Goal: Task Accomplishment & Management: Complete application form

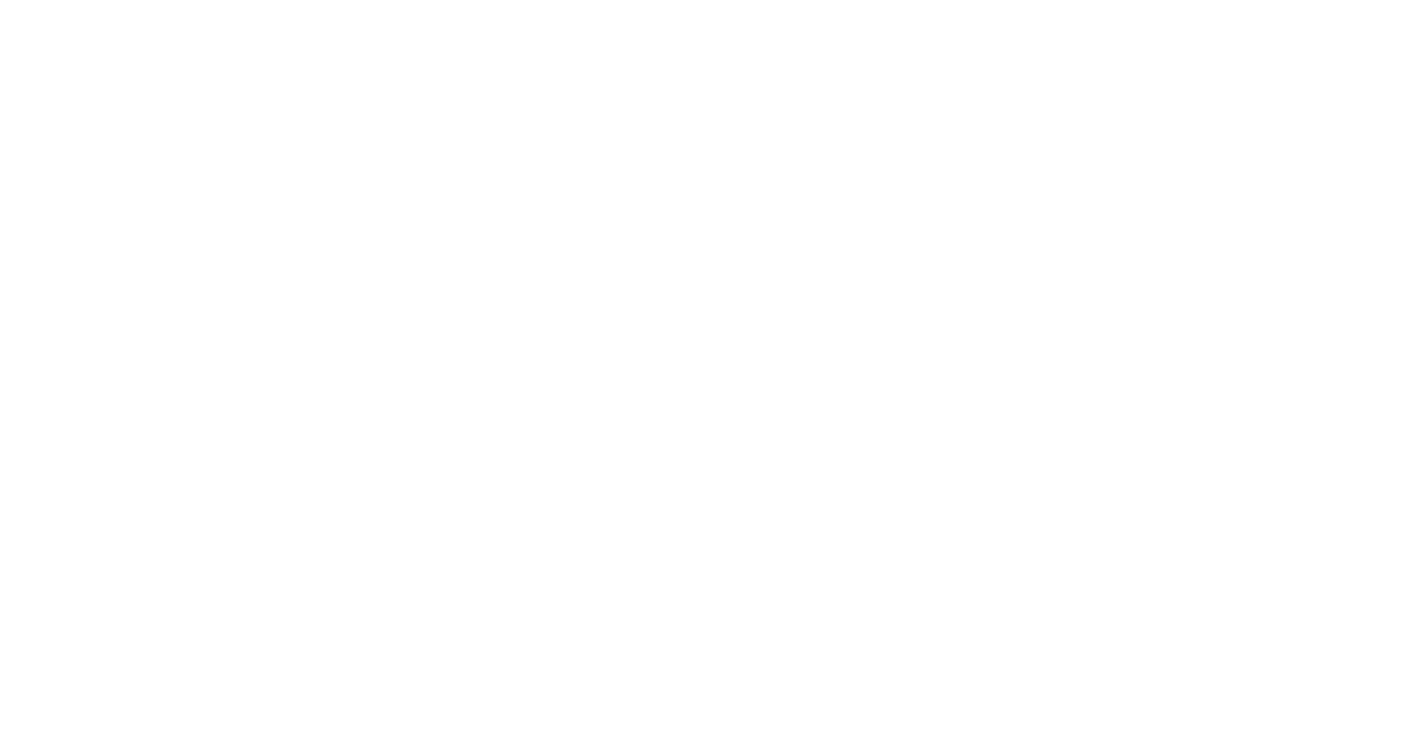
select select "Song"
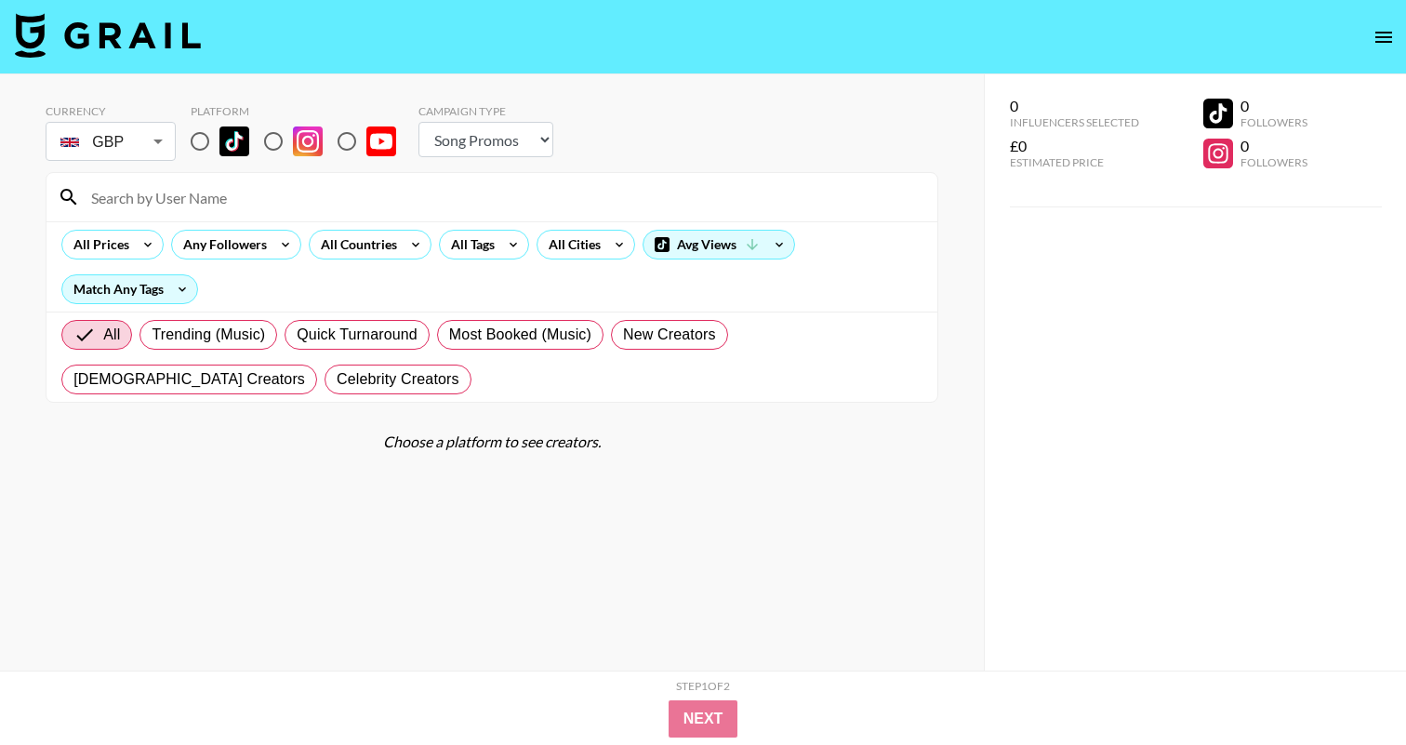
click at [210, 147] on input "radio" at bounding box center [199, 141] width 39 height 39
radio input "true"
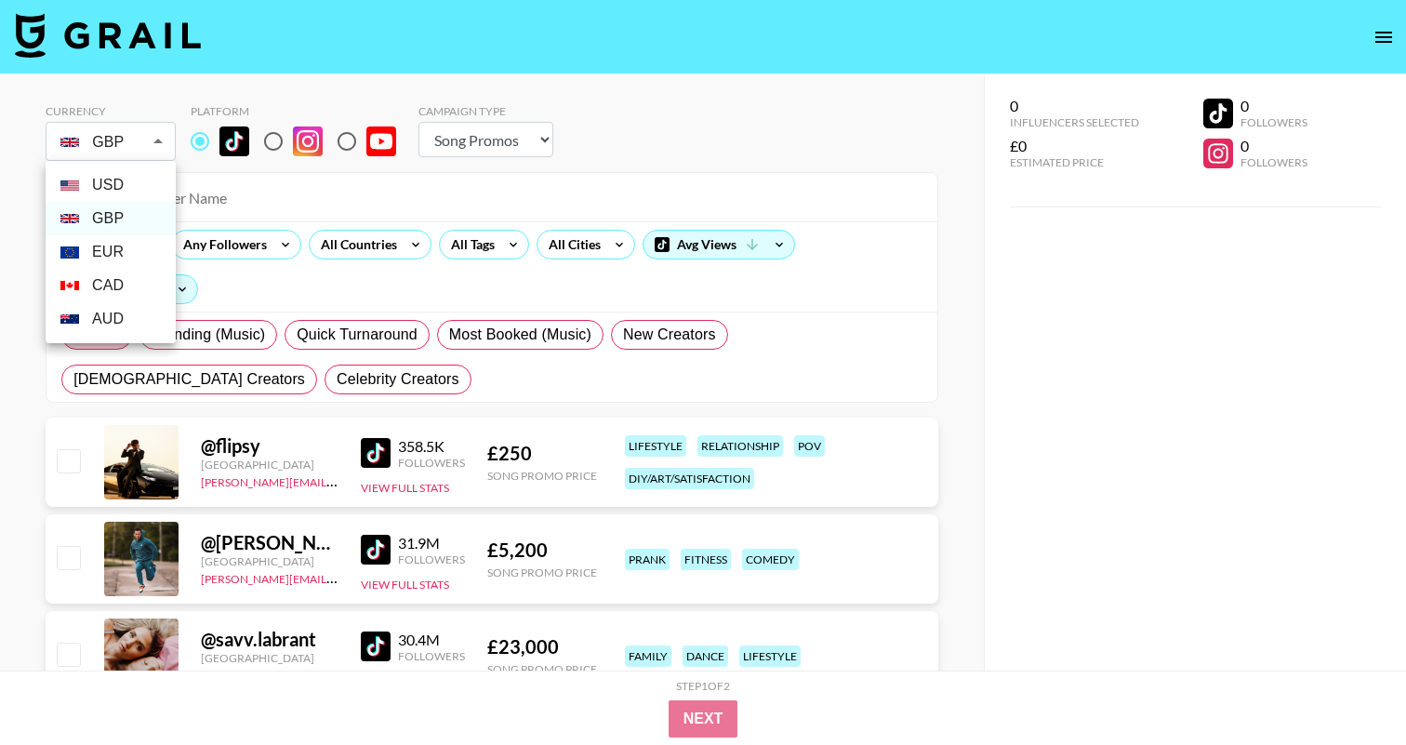
click at [123, 191] on li "USD" at bounding box center [111, 184] width 130 height 33
type input "USD"
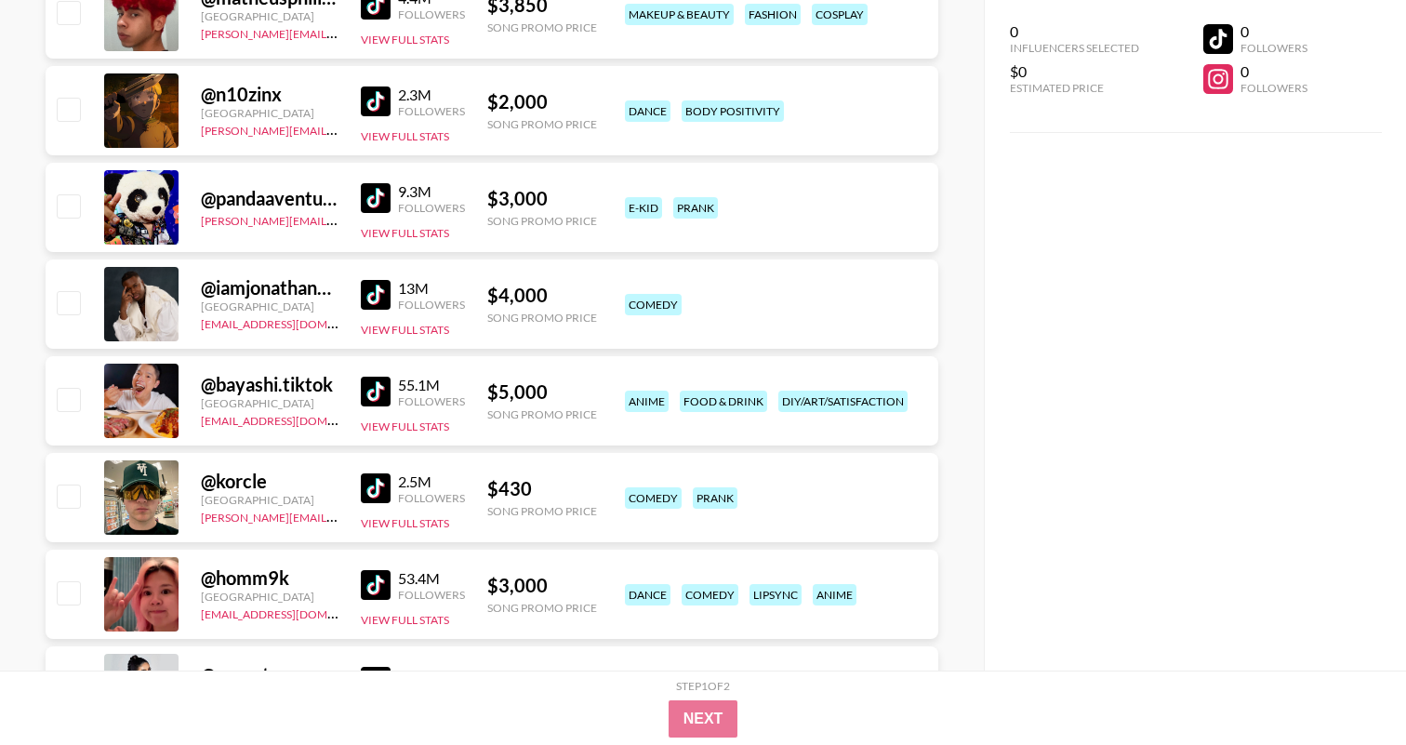
scroll to position [2935, 0]
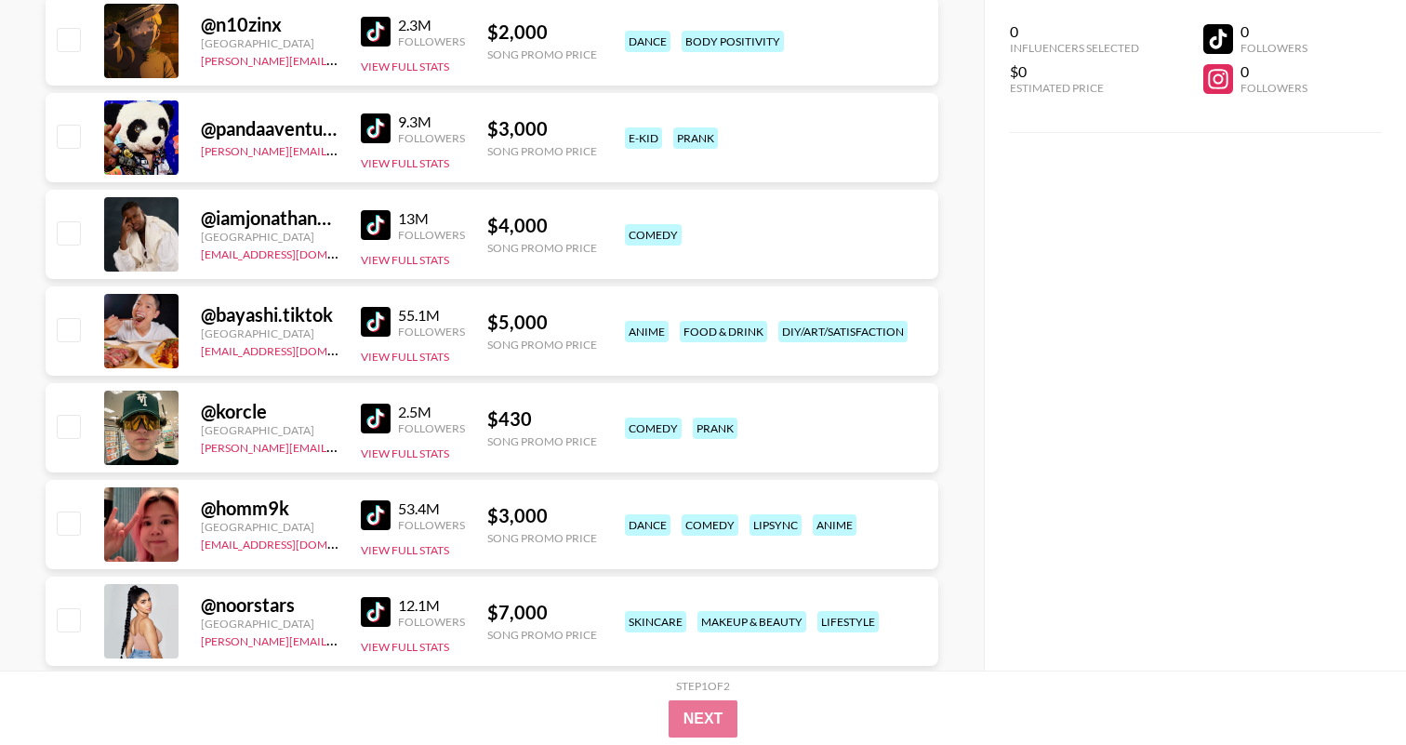
click at [383, 523] on img at bounding box center [376, 515] width 30 height 30
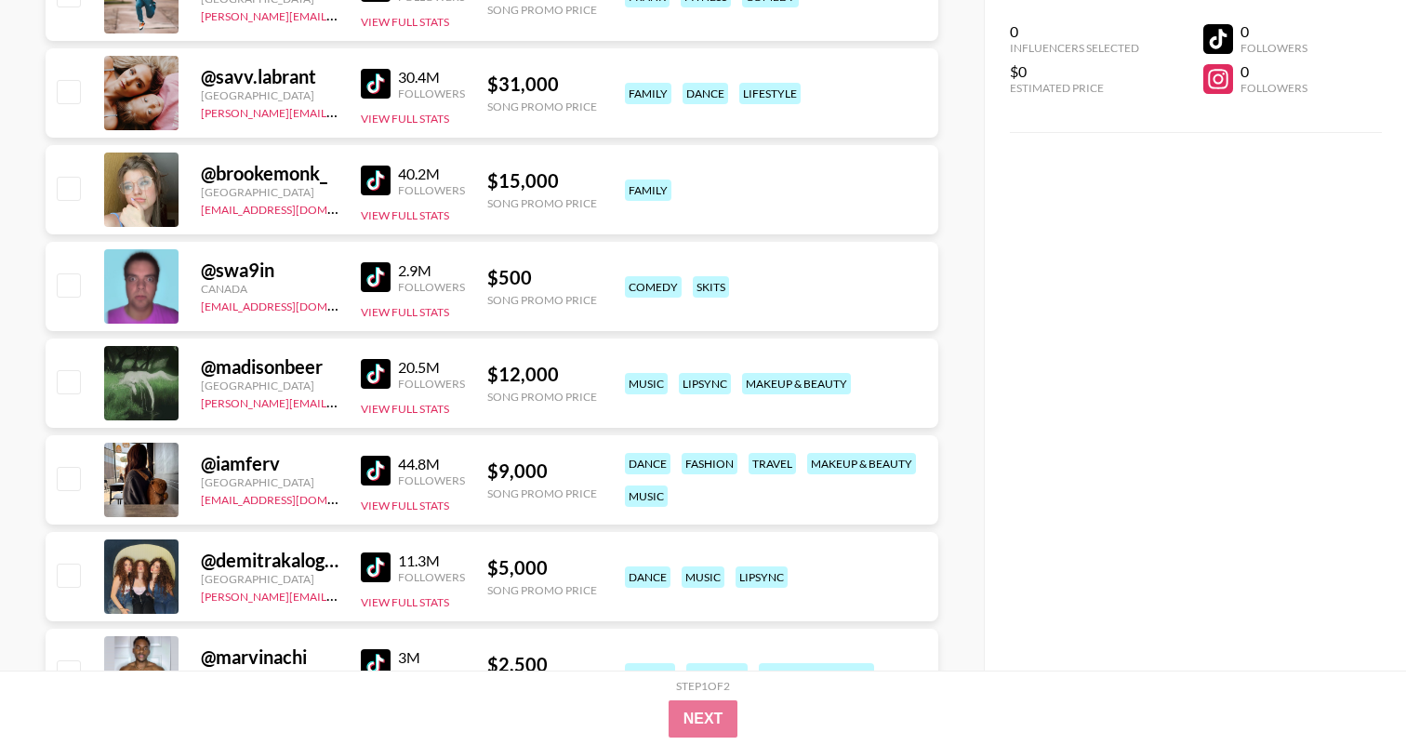
scroll to position [0, 0]
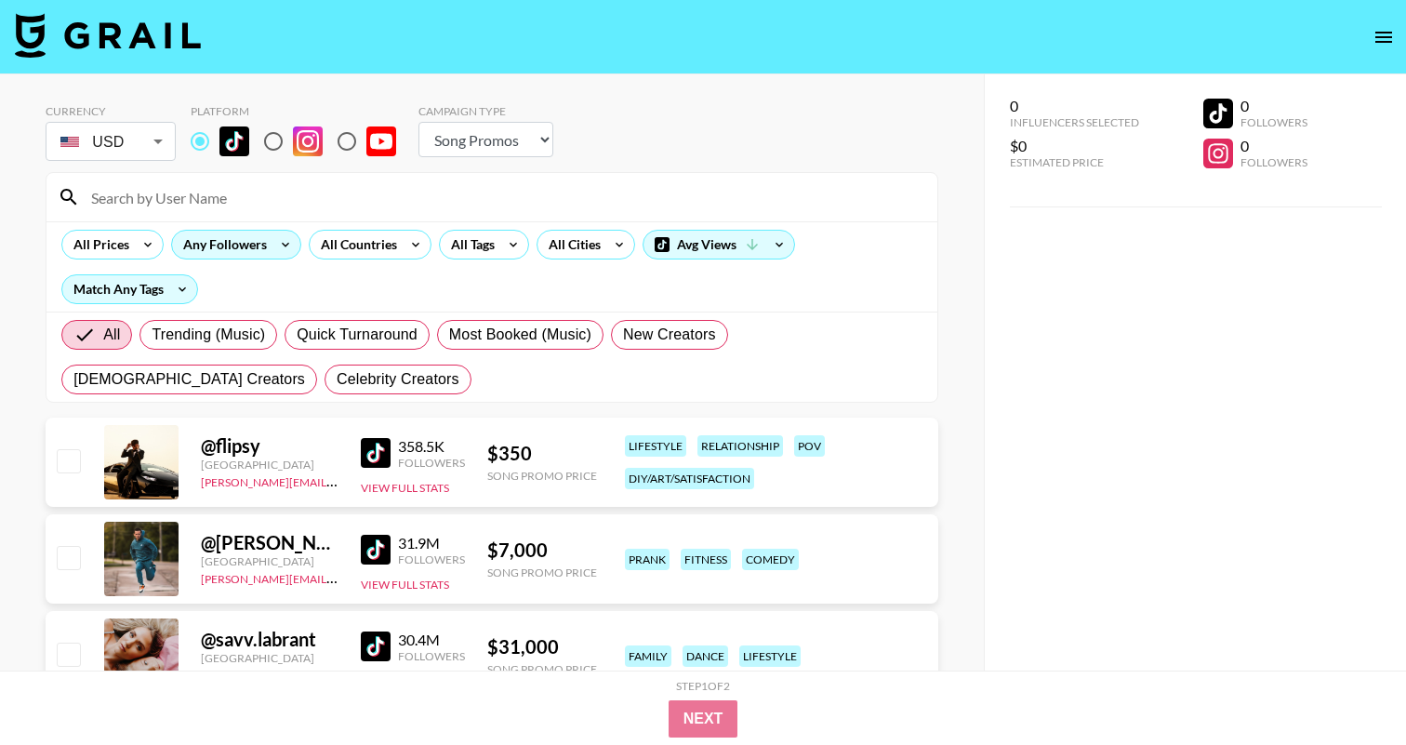
click at [275, 243] on icon at bounding box center [286, 245] width 30 height 28
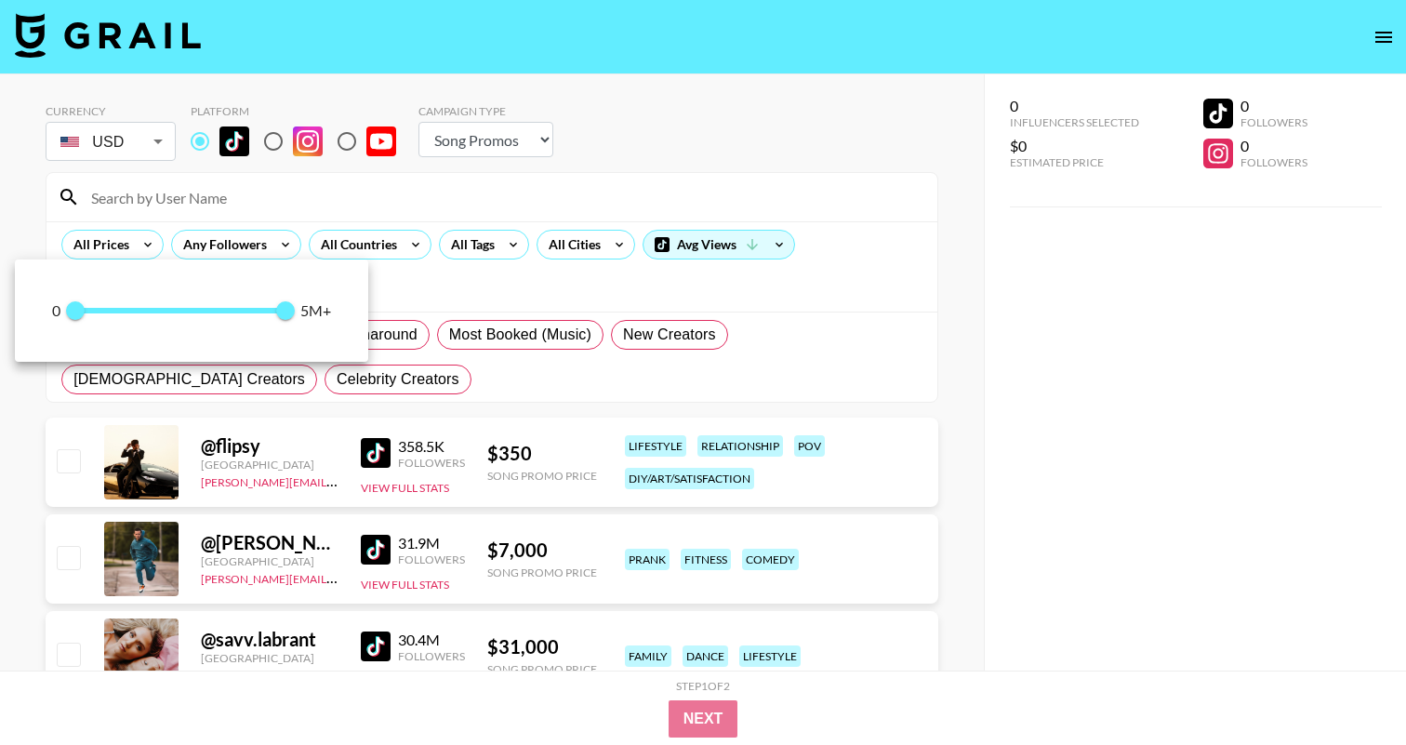
click at [274, 240] on div at bounding box center [703, 372] width 1406 height 745
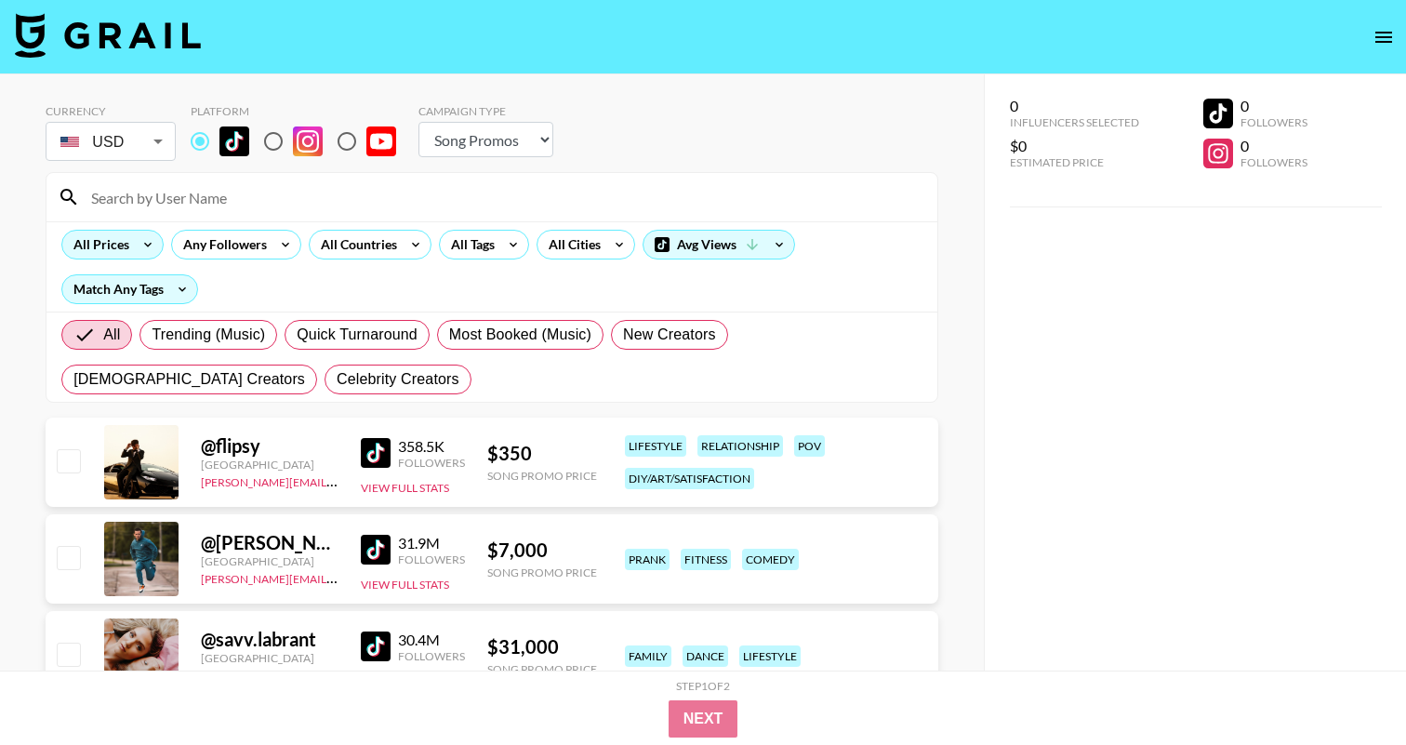
click at [141, 242] on icon at bounding box center [148, 245] width 30 height 28
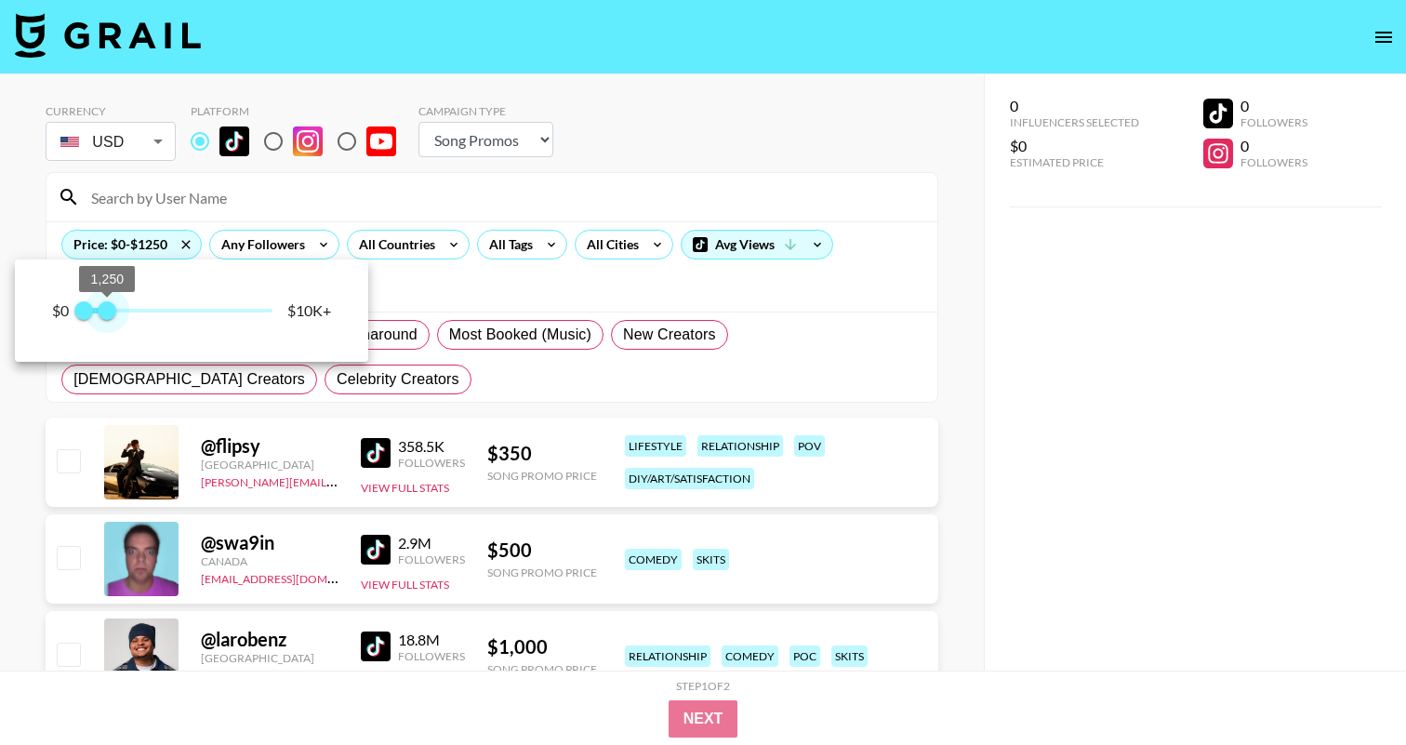
type input "1000"
drag, startPoint x: 270, startPoint y: 307, endPoint x: 103, endPoint y: 317, distance: 166.7
click at [103, 317] on span "1,000" at bounding box center [102, 310] width 19 height 19
click at [1007, 405] on div at bounding box center [703, 372] width 1406 height 745
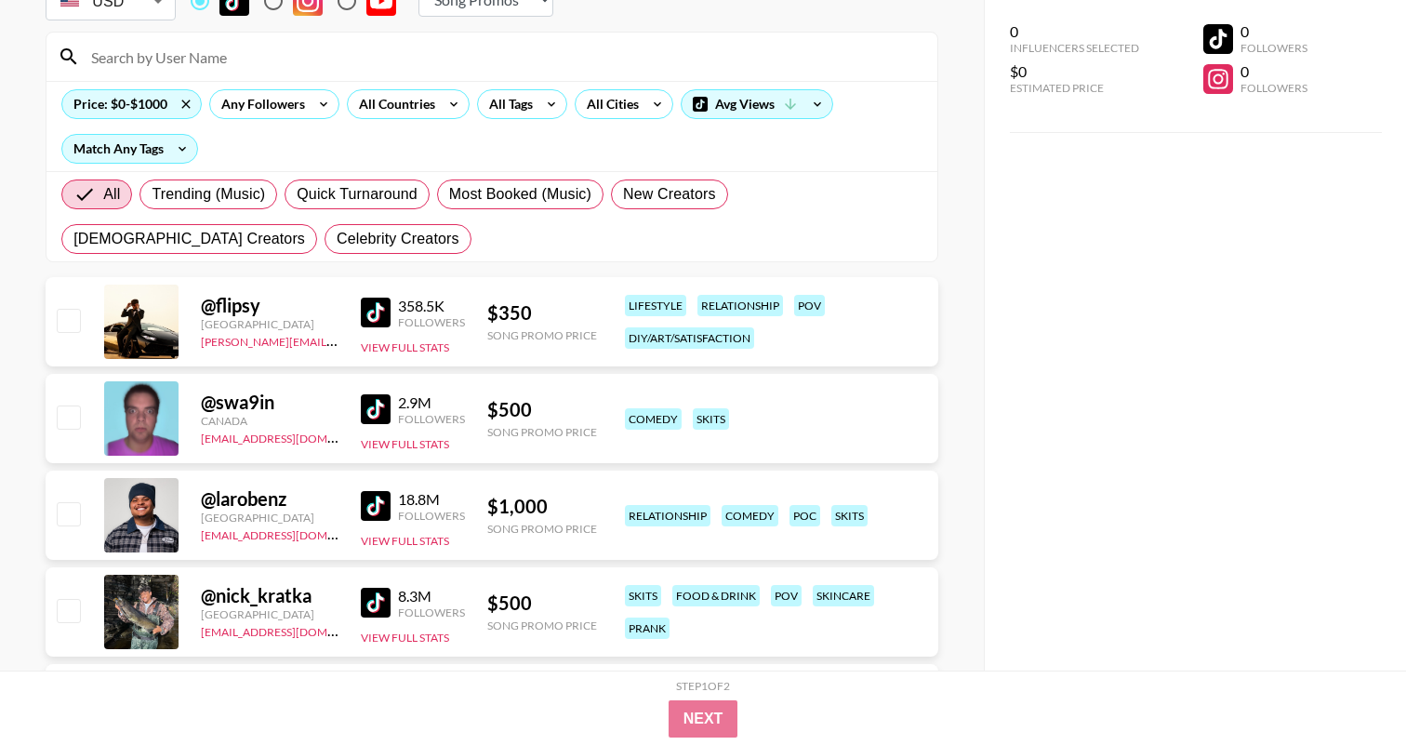
scroll to position [157, 0]
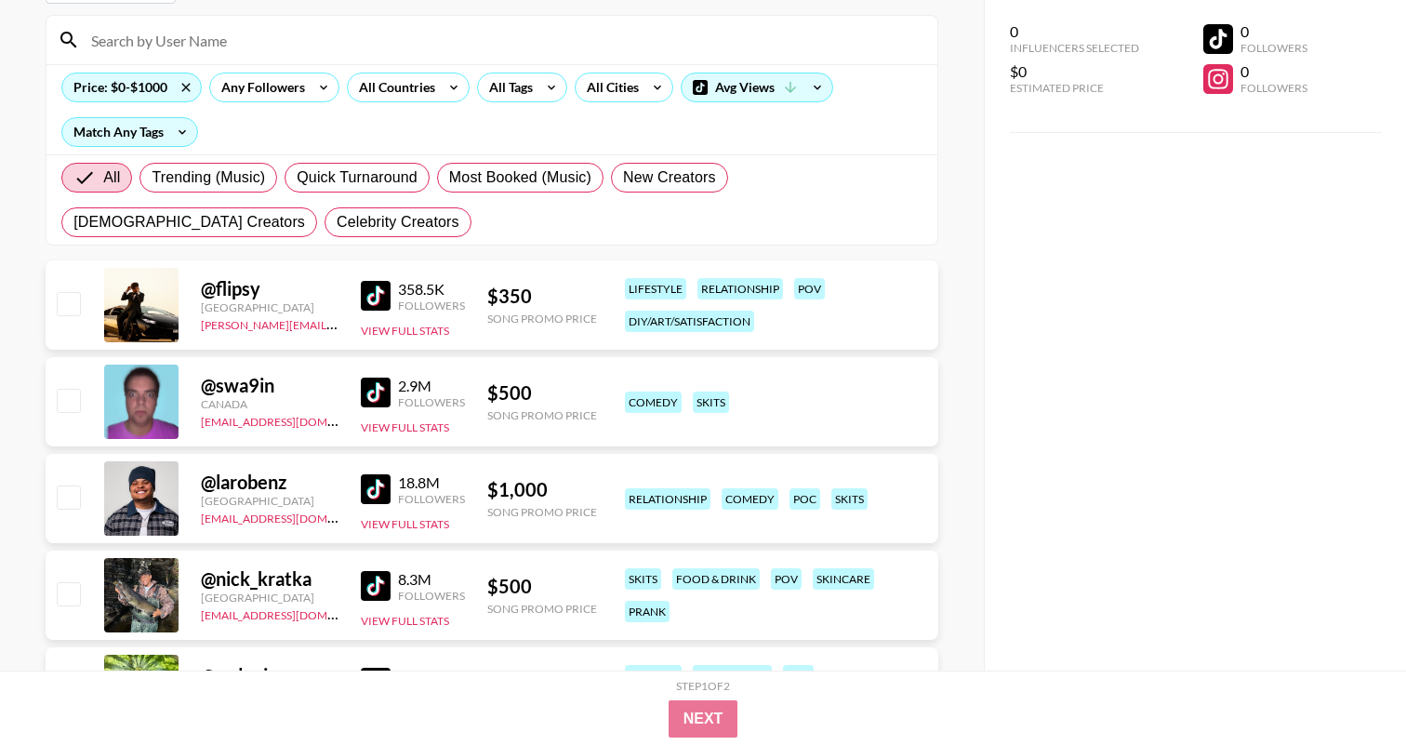
click at [379, 491] on img at bounding box center [376, 489] width 30 height 30
click at [56, 499] on div at bounding box center [67, 499] width 29 height 32
click at [65, 501] on input "checkbox" at bounding box center [68, 496] width 22 height 22
checkbox input "true"
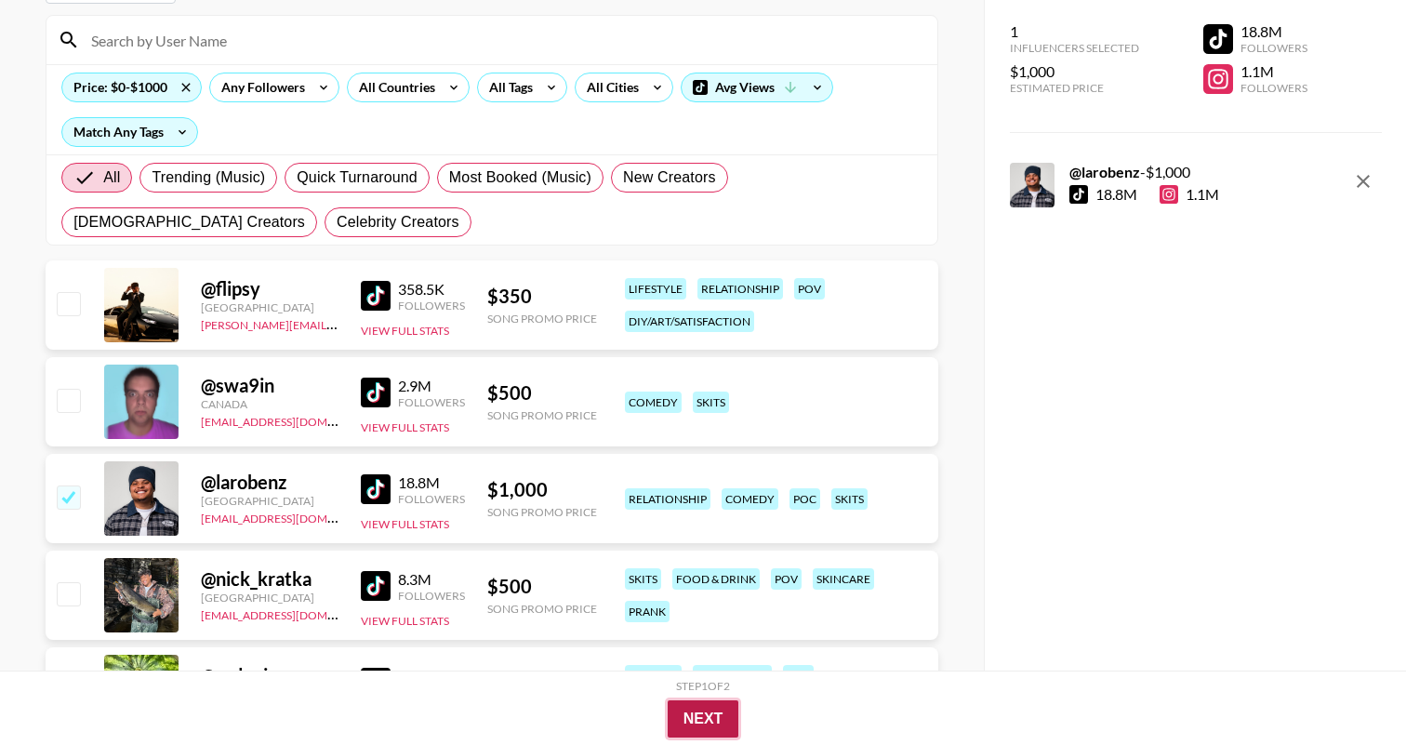
click at [705, 723] on button "Next" at bounding box center [704, 718] width 72 height 37
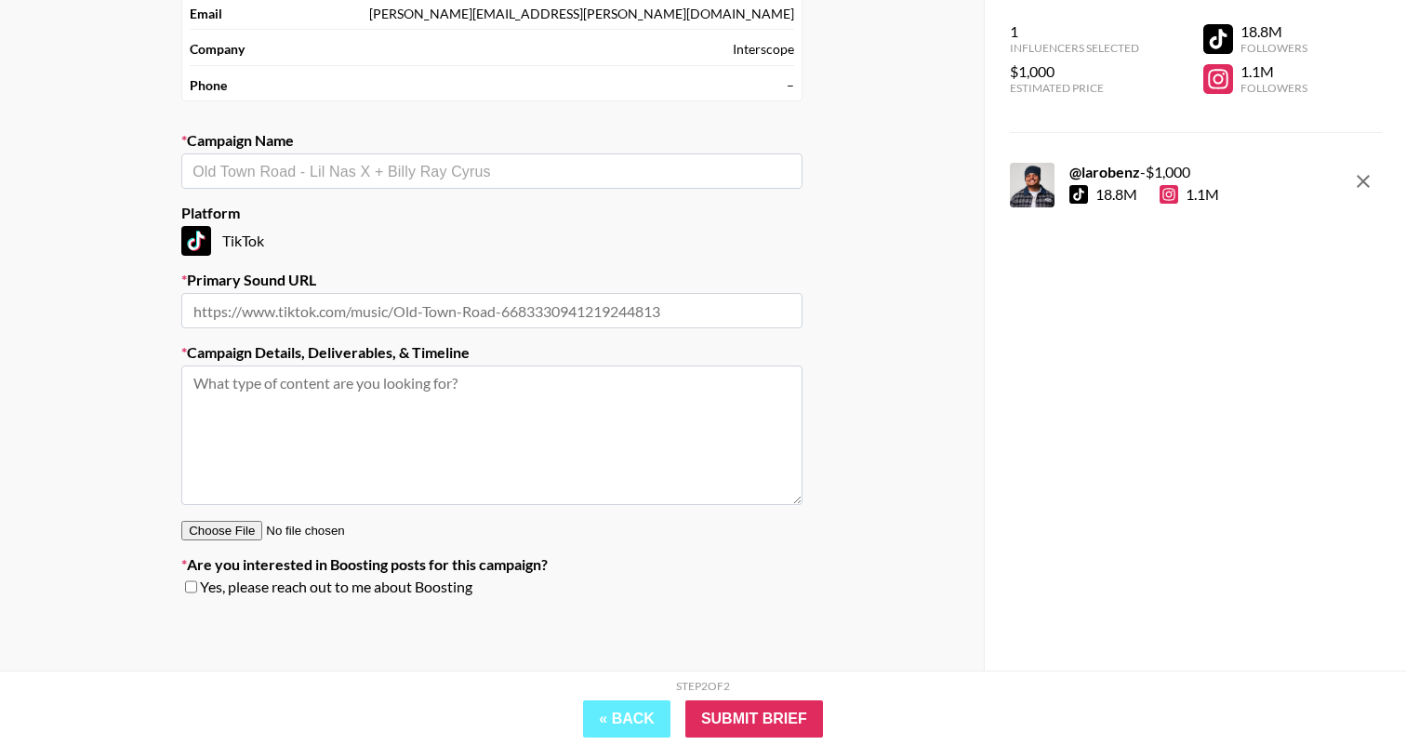
scroll to position [168, 0]
click at [1083, 195] on div at bounding box center [1078, 194] width 19 height 19
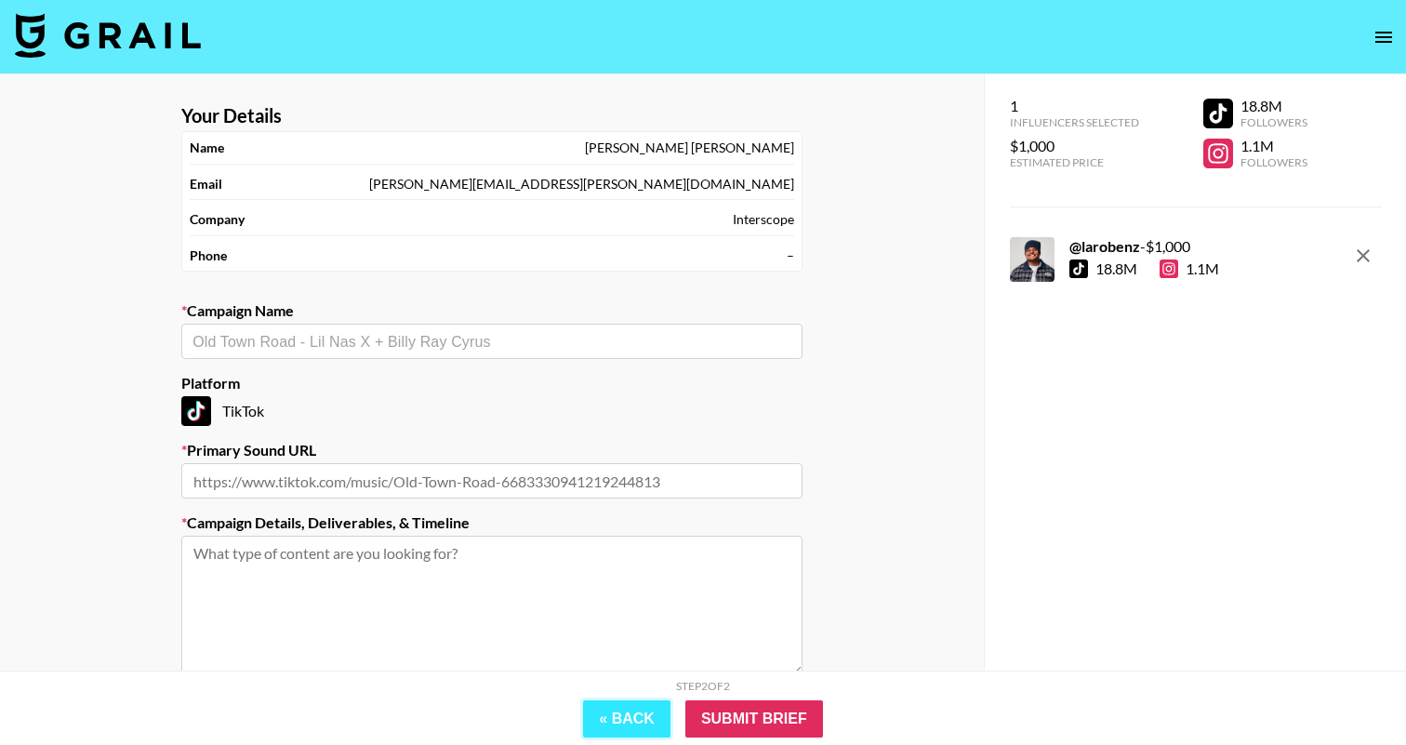
click at [638, 721] on button "« Back" at bounding box center [626, 718] width 87 height 37
select select "Song"
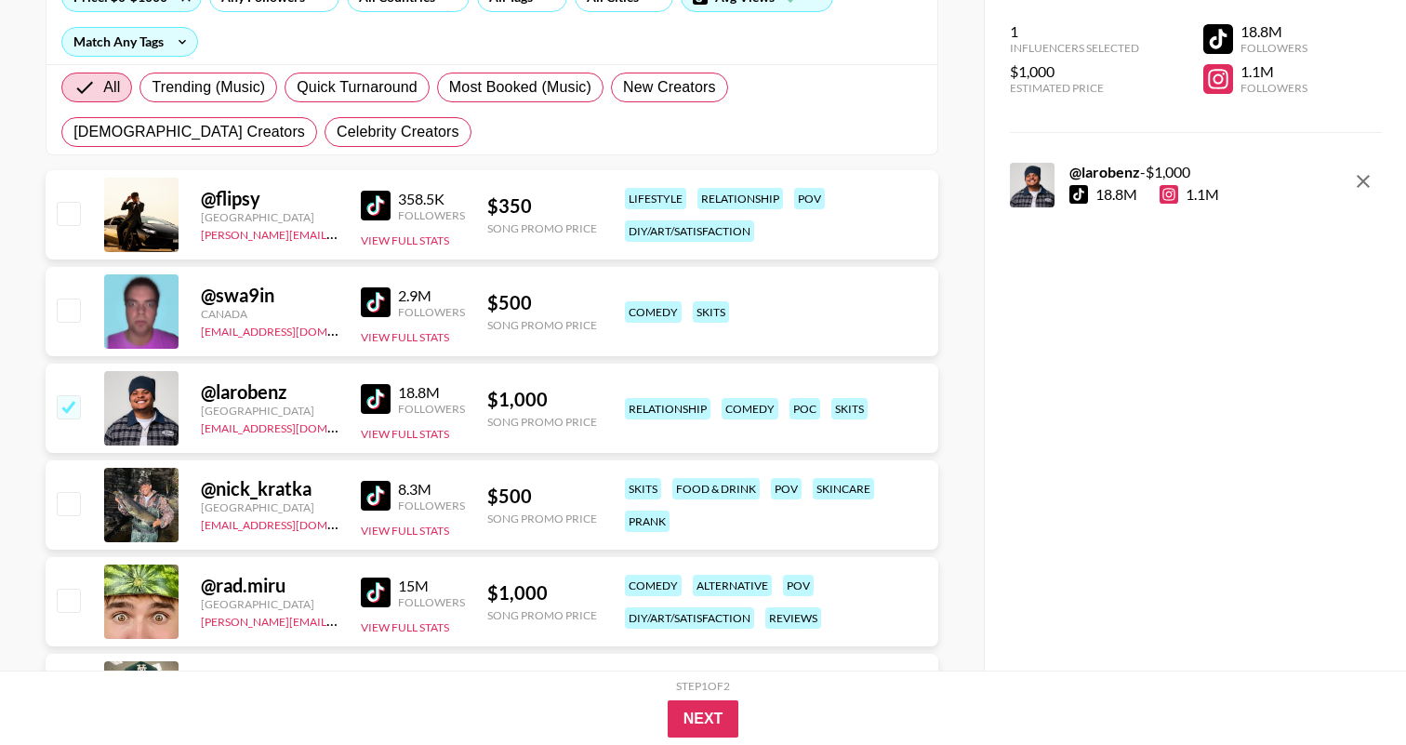
scroll to position [252, 0]
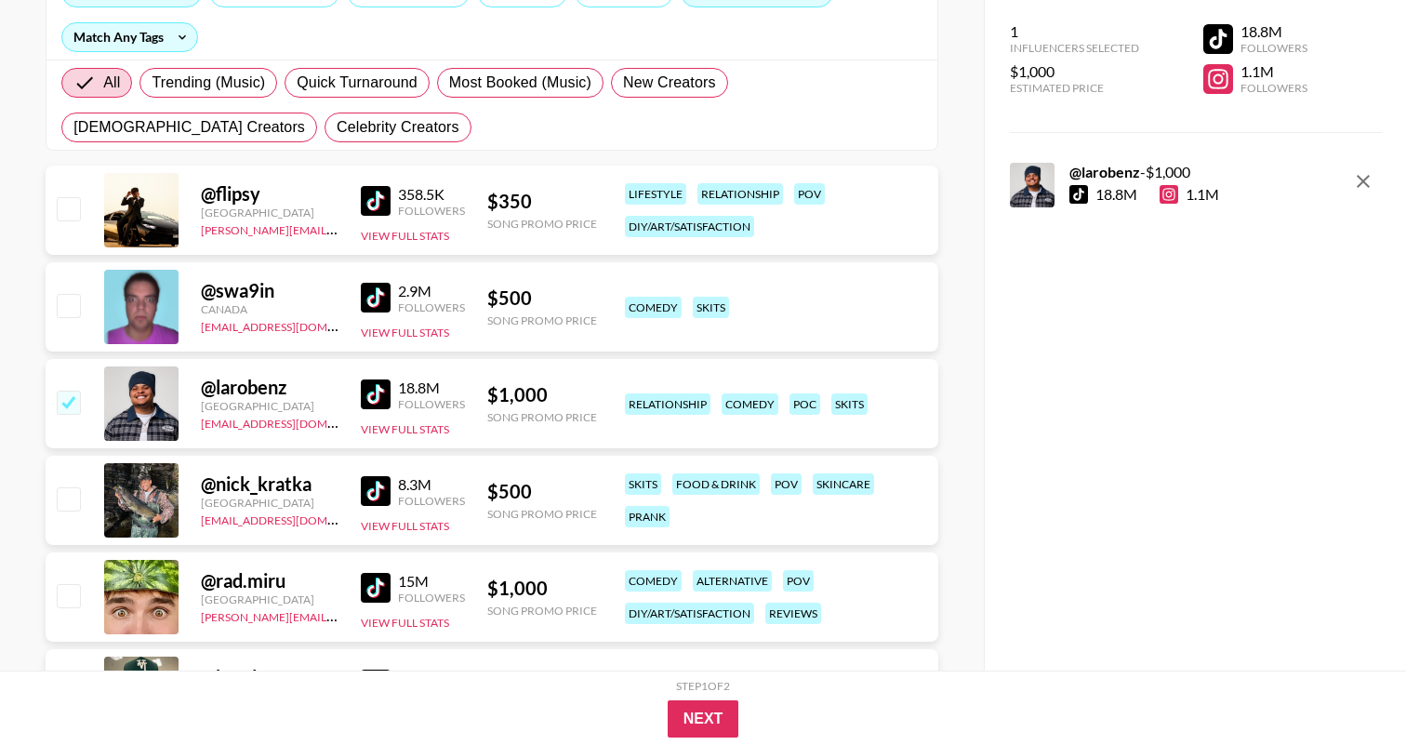
click at [374, 399] on img at bounding box center [376, 394] width 30 height 30
click at [704, 714] on button "Next" at bounding box center [704, 718] width 72 height 37
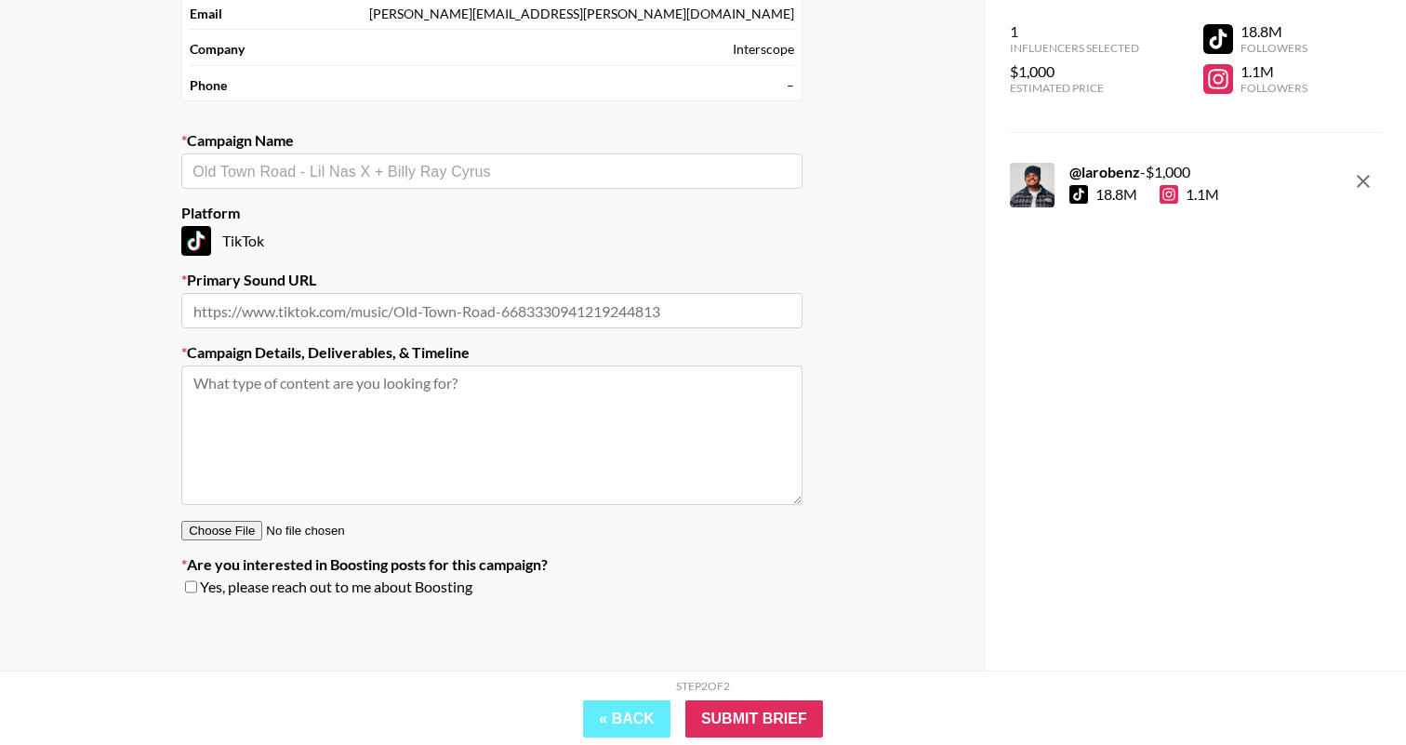
scroll to position [0, 0]
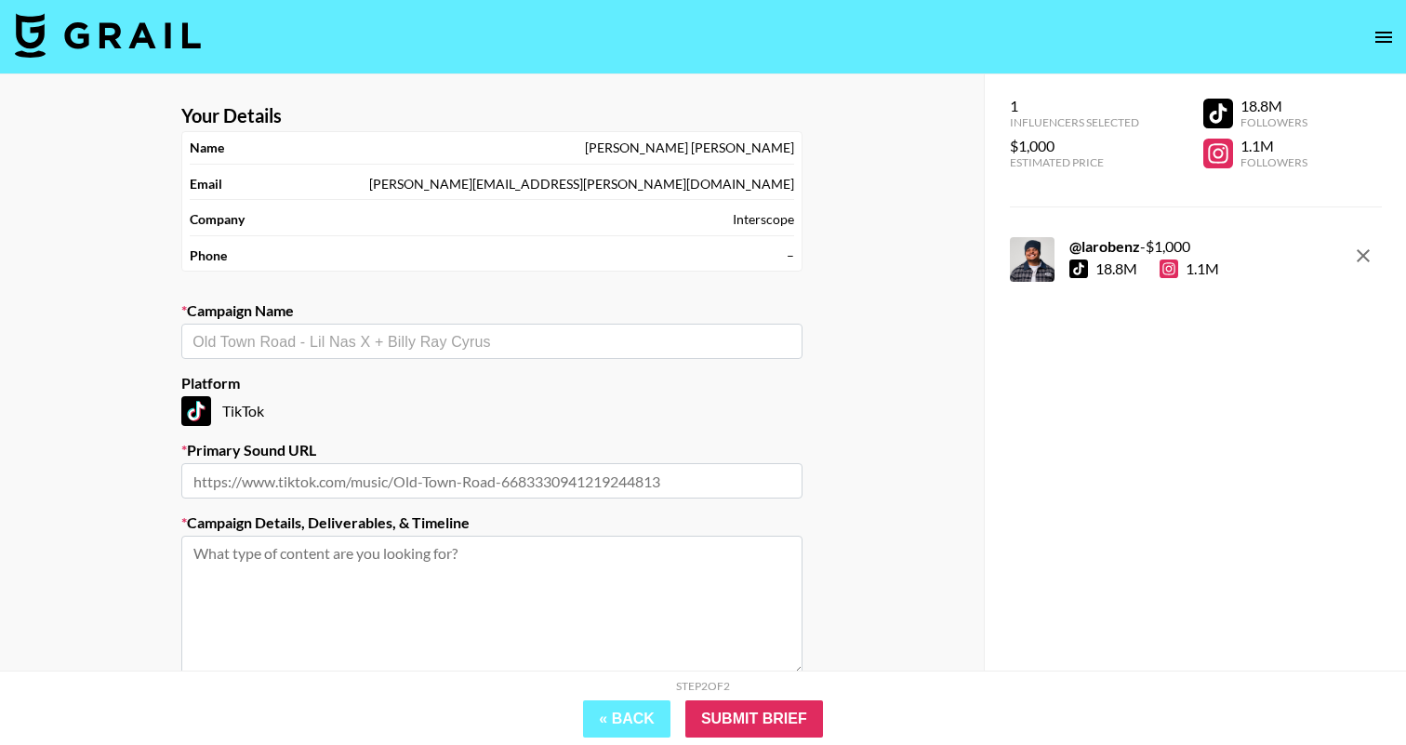
click at [661, 358] on div "​" at bounding box center [491, 341] width 621 height 35
click at [651, 348] on input "text" at bounding box center [491, 341] width 599 height 21
click at [651, 345] on input "text" at bounding box center [491, 341] width 599 height 21
click at [416, 336] on input "text" at bounding box center [491, 341] width 599 height 21
click at [474, 337] on input "Amaarae - Fineshyt" at bounding box center [479, 341] width 574 height 21
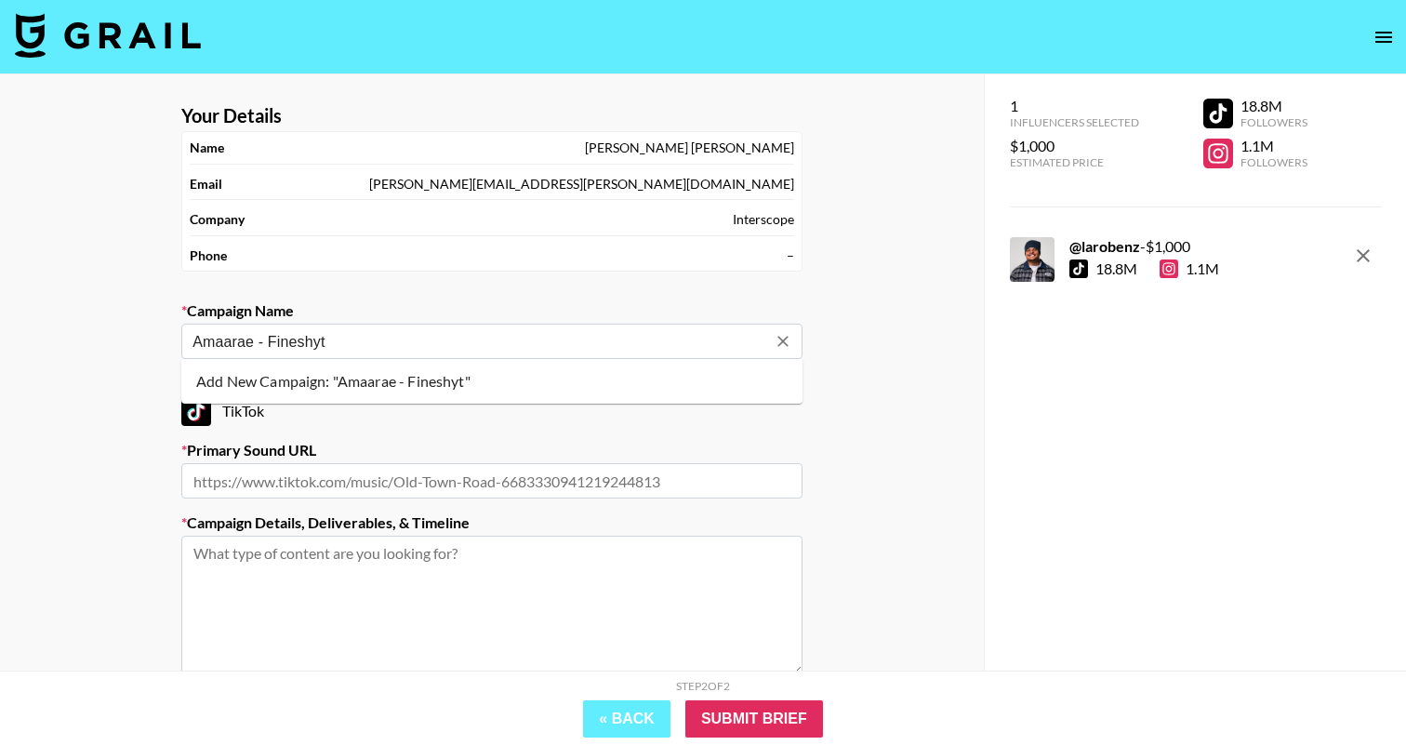
type input "Amaarae - Fineshyt"
click at [484, 301] on label "Campaign Name" at bounding box center [491, 310] width 621 height 19
click at [434, 340] on input "text" at bounding box center [491, 341] width 599 height 21
type input "Amaarae - Fineshyt"
click at [462, 388] on label "Platform" at bounding box center [491, 383] width 621 height 19
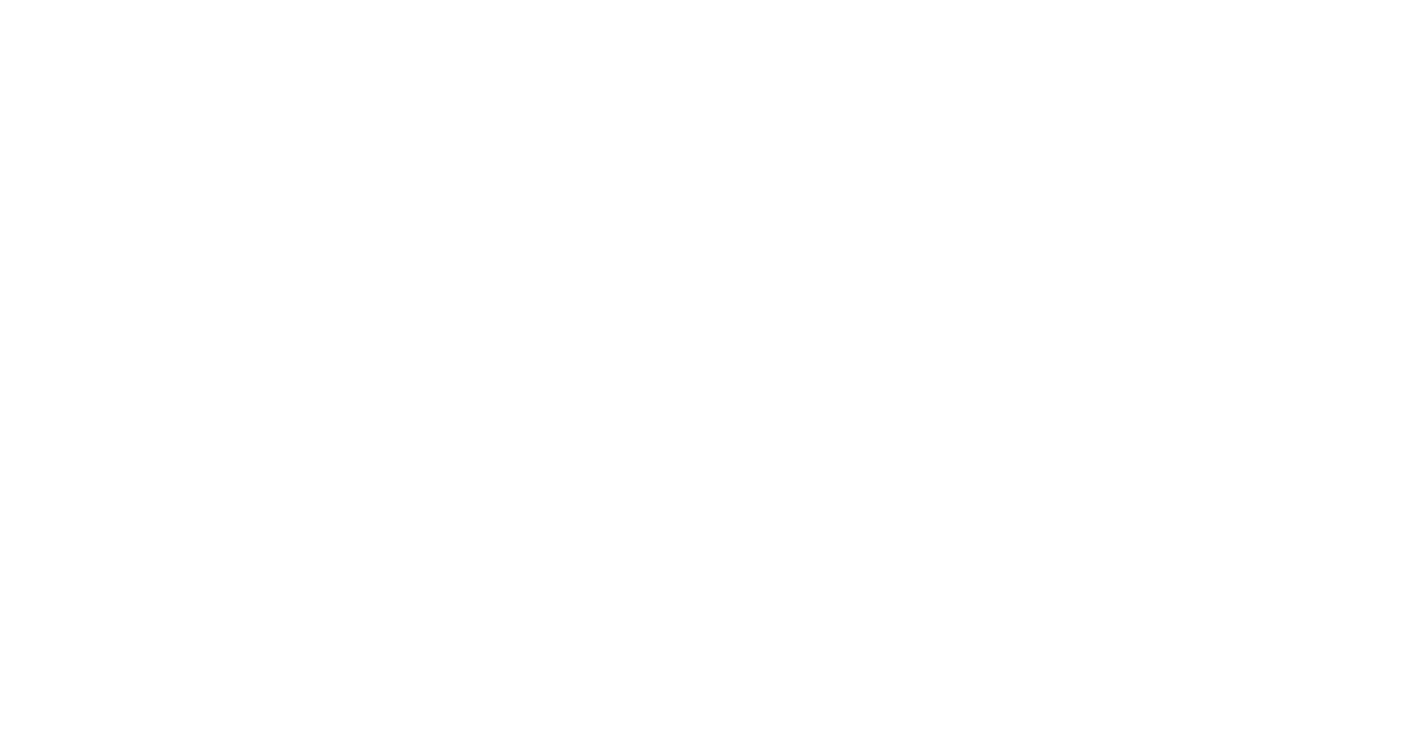
select select "Song"
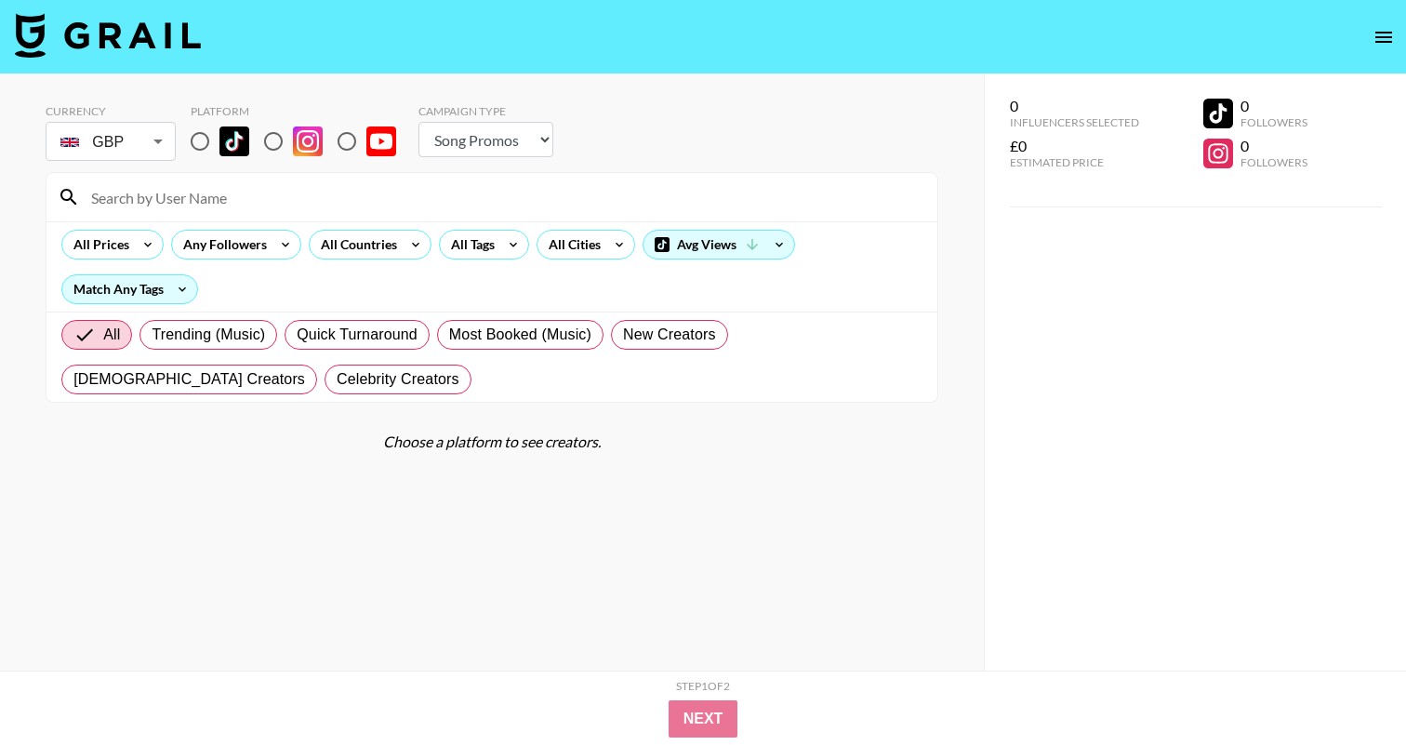
click at [158, 135] on body "Currency GBP GBP ​ Platform Campaign Type Choose Type... Song Promos Brand Prom…" at bounding box center [703, 409] width 1406 height 819
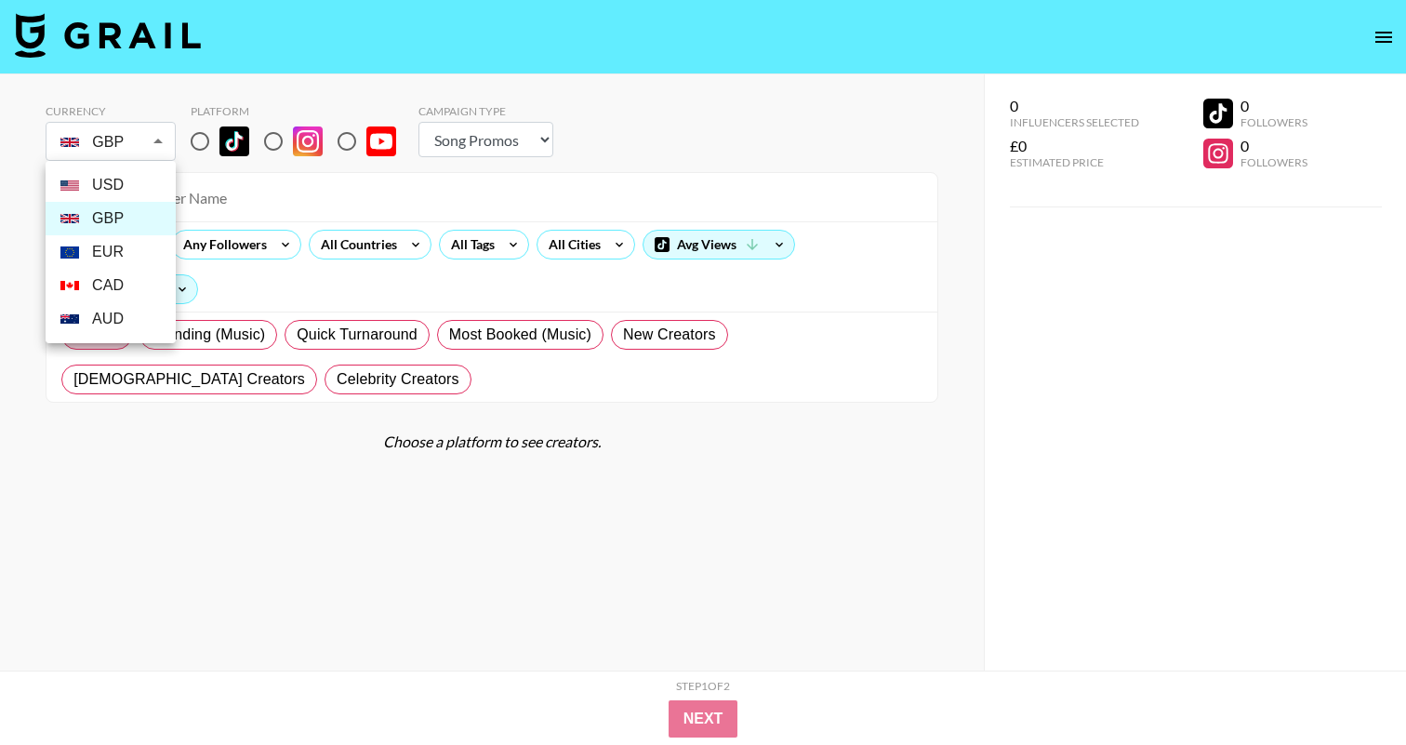
click at [114, 178] on li "USD" at bounding box center [111, 184] width 130 height 33
type input "USD"
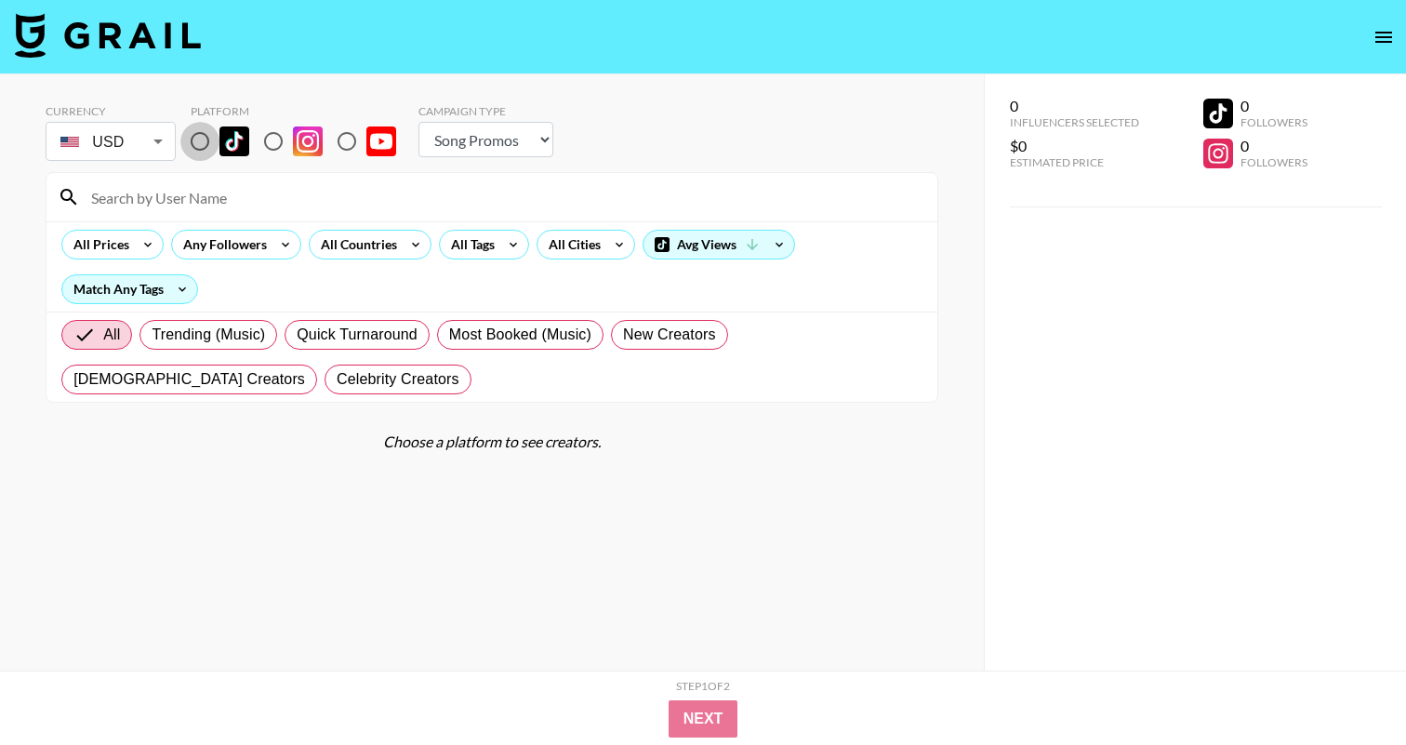
click at [198, 141] on input "radio" at bounding box center [199, 141] width 39 height 39
radio input "true"
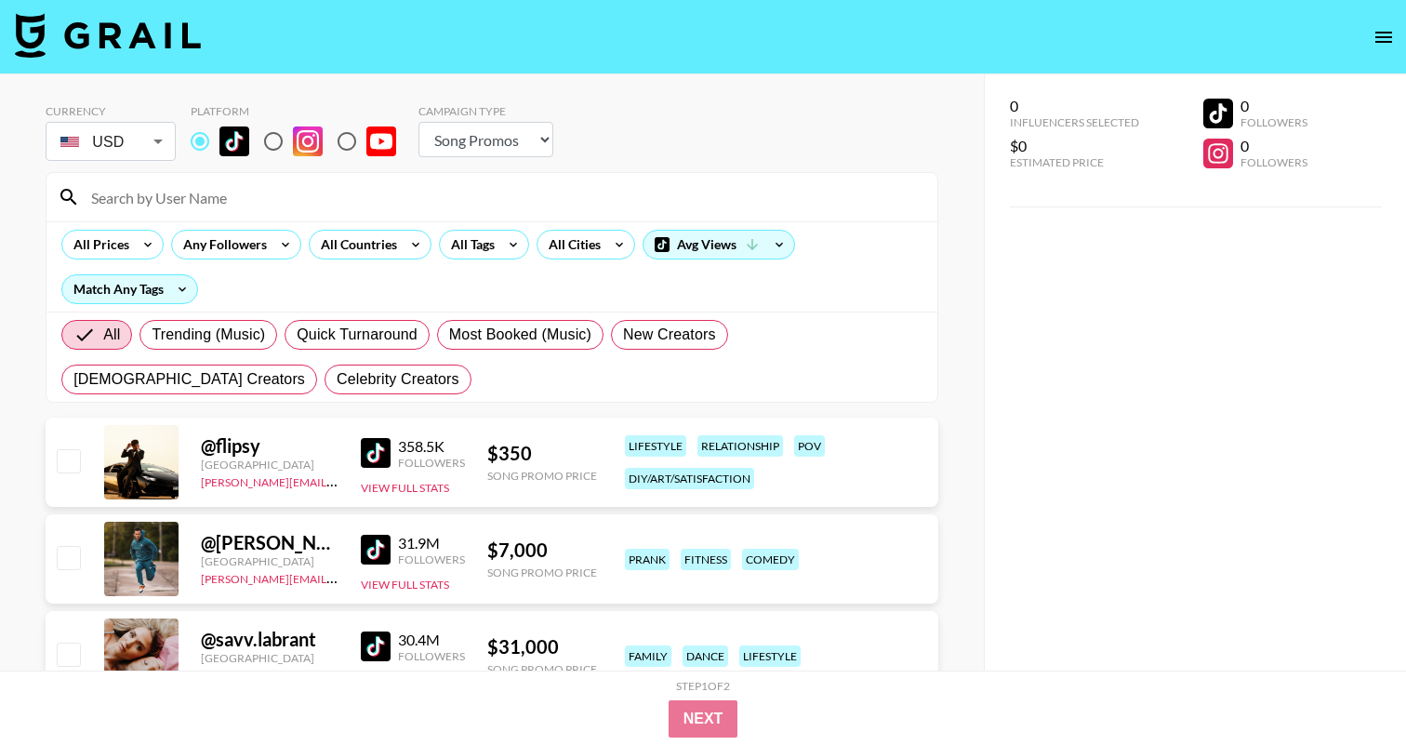
click at [246, 188] on input at bounding box center [503, 197] width 846 height 30
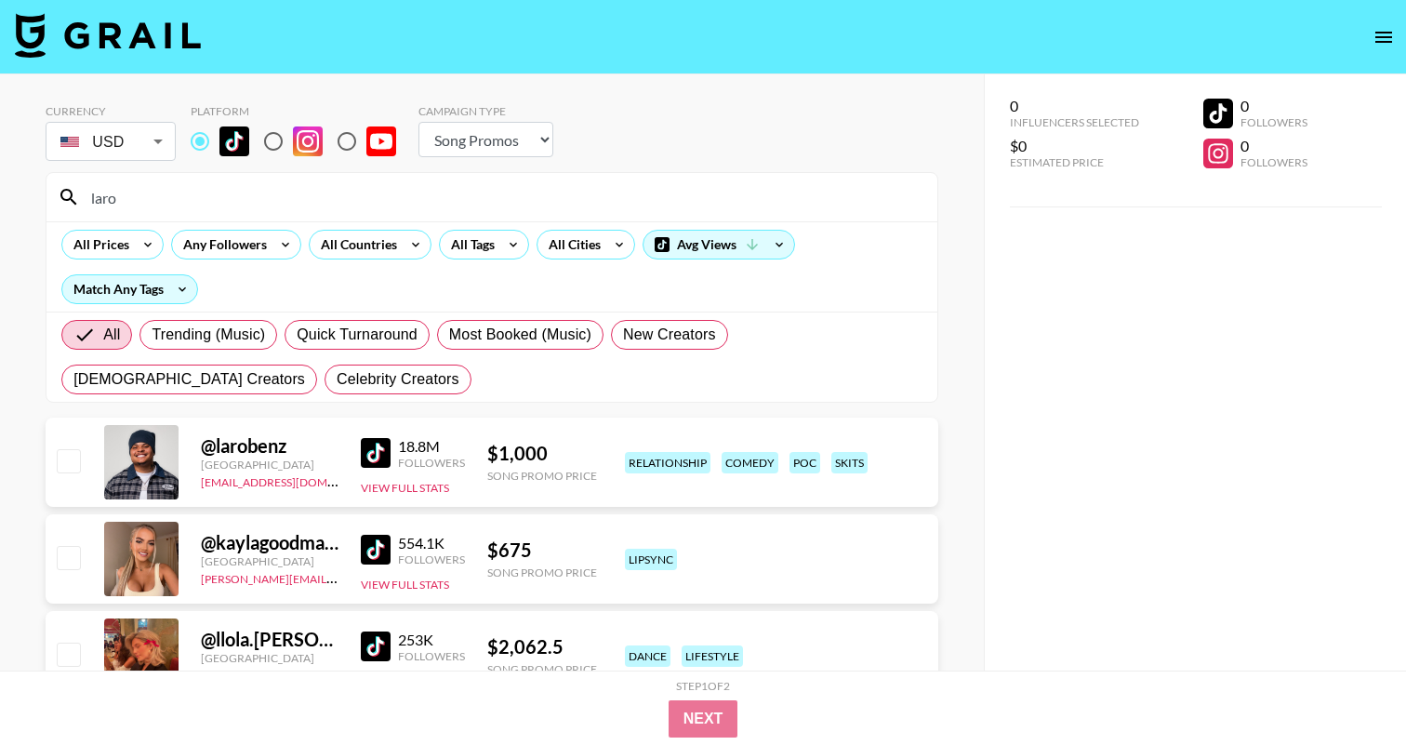
type input "laro"
click at [67, 460] on input "checkbox" at bounding box center [68, 460] width 22 height 22
checkbox input "true"
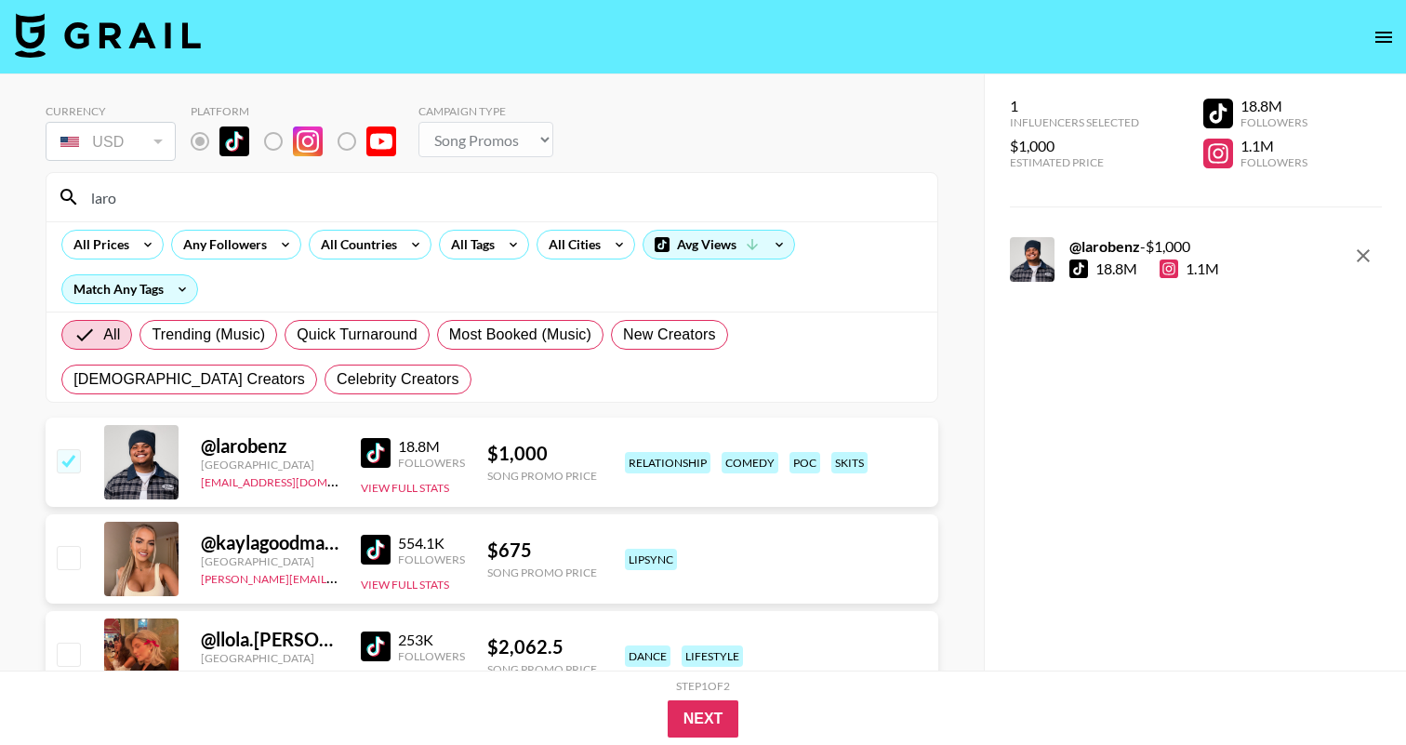
click at [248, 549] on div "@ kaylagoodman5" at bounding box center [270, 542] width 138 height 23
click at [373, 545] on img at bounding box center [376, 550] width 30 height 30
click at [709, 710] on button "Next" at bounding box center [704, 718] width 72 height 37
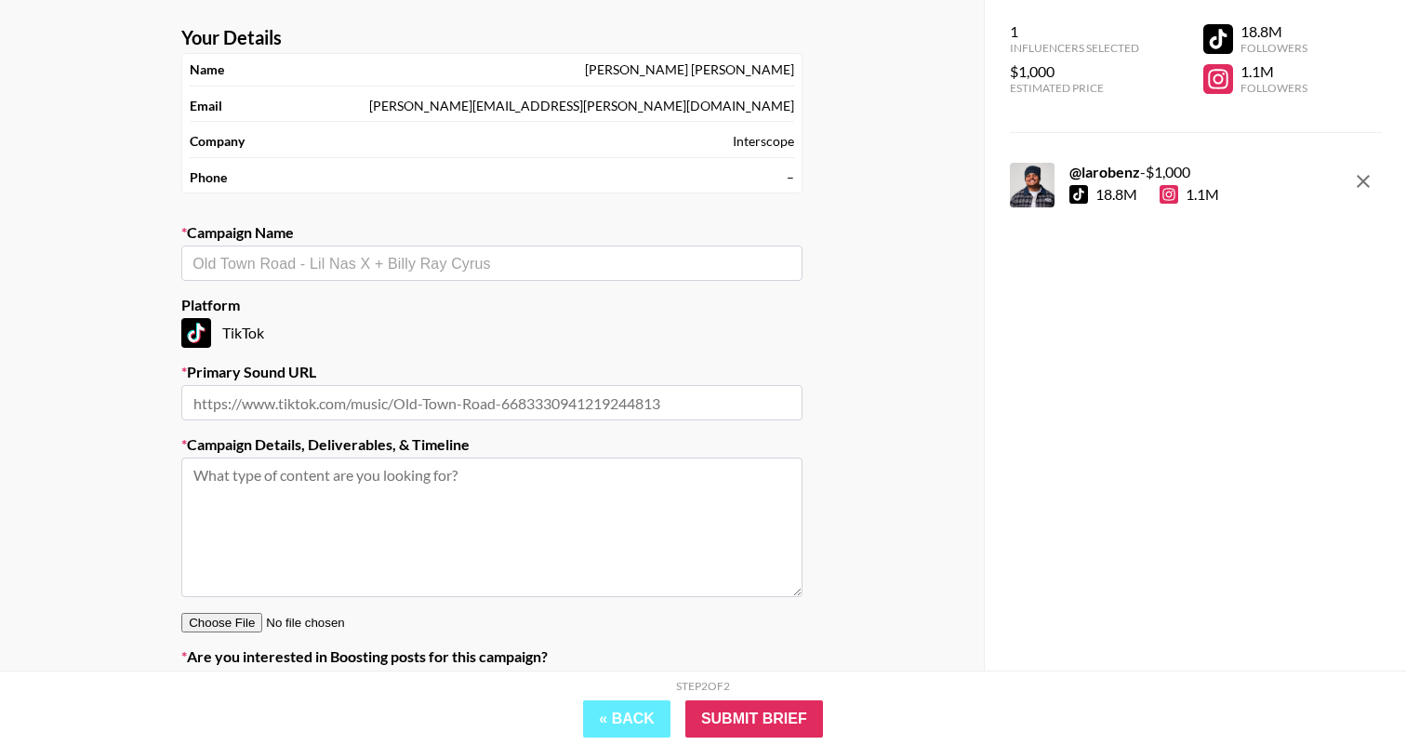
scroll to position [79, 0]
click at [523, 262] on input "text" at bounding box center [491, 262] width 599 height 21
click at [554, 302] on li "Add New Campaign: "Amaarae - Fineshyt "" at bounding box center [491, 302] width 621 height 30
type input "Amaarae - Fineshyt"
click at [450, 400] on input "text" at bounding box center [491, 401] width 621 height 35
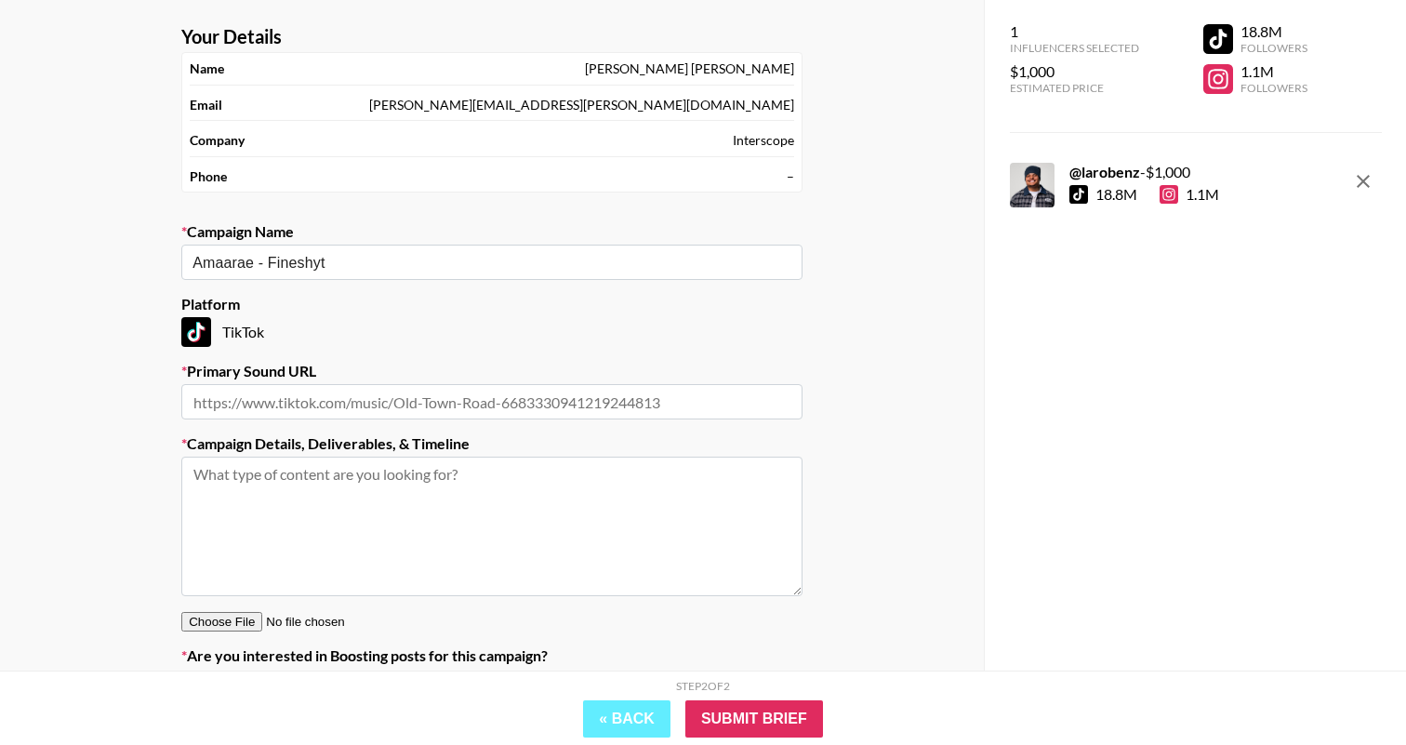
click at [333, 394] on input "text" at bounding box center [491, 401] width 621 height 35
click at [406, 407] on input "text" at bounding box center [491, 401] width 621 height 35
paste input "[URL][DOMAIN_NAME]"
type input "[URL][DOMAIN_NAME]"
click at [430, 481] on textarea at bounding box center [491, 526] width 621 height 139
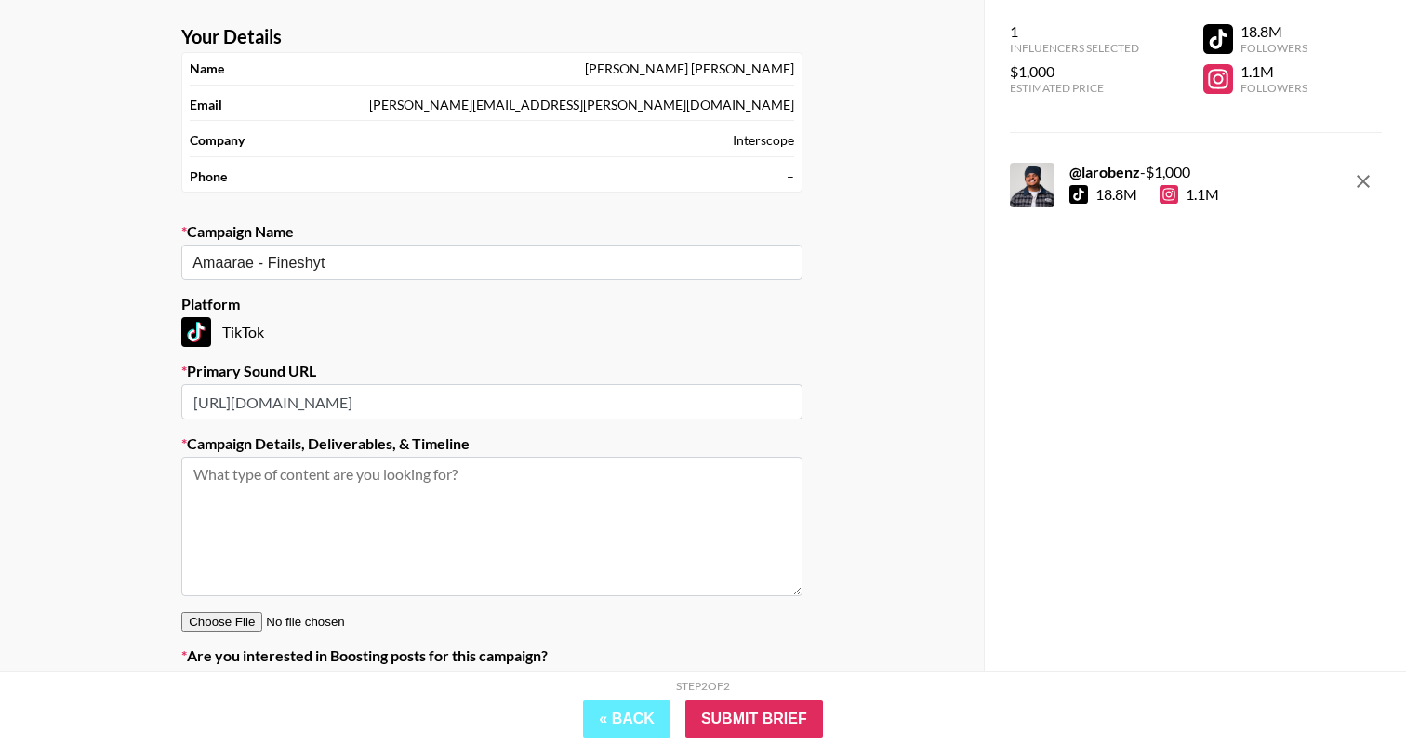
scroll to position [0, 0]
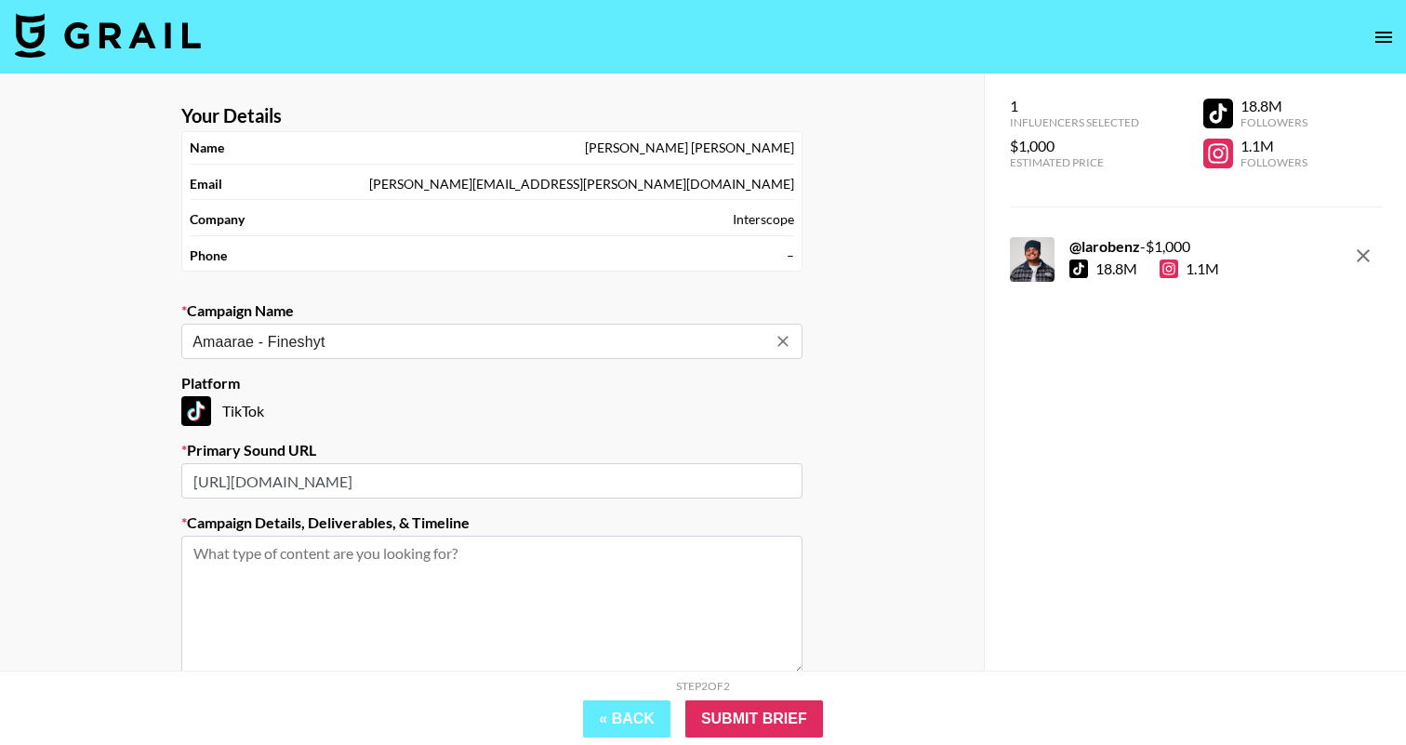
click at [378, 338] on input "Amaarae - Fineshyt" at bounding box center [479, 341] width 574 height 21
click at [313, 377] on li "Amaarae - Girly-pop!" at bounding box center [491, 381] width 621 height 30
type input "Amaarae - Girly-pop!"
type input "[URL][DOMAIN_NAME]"
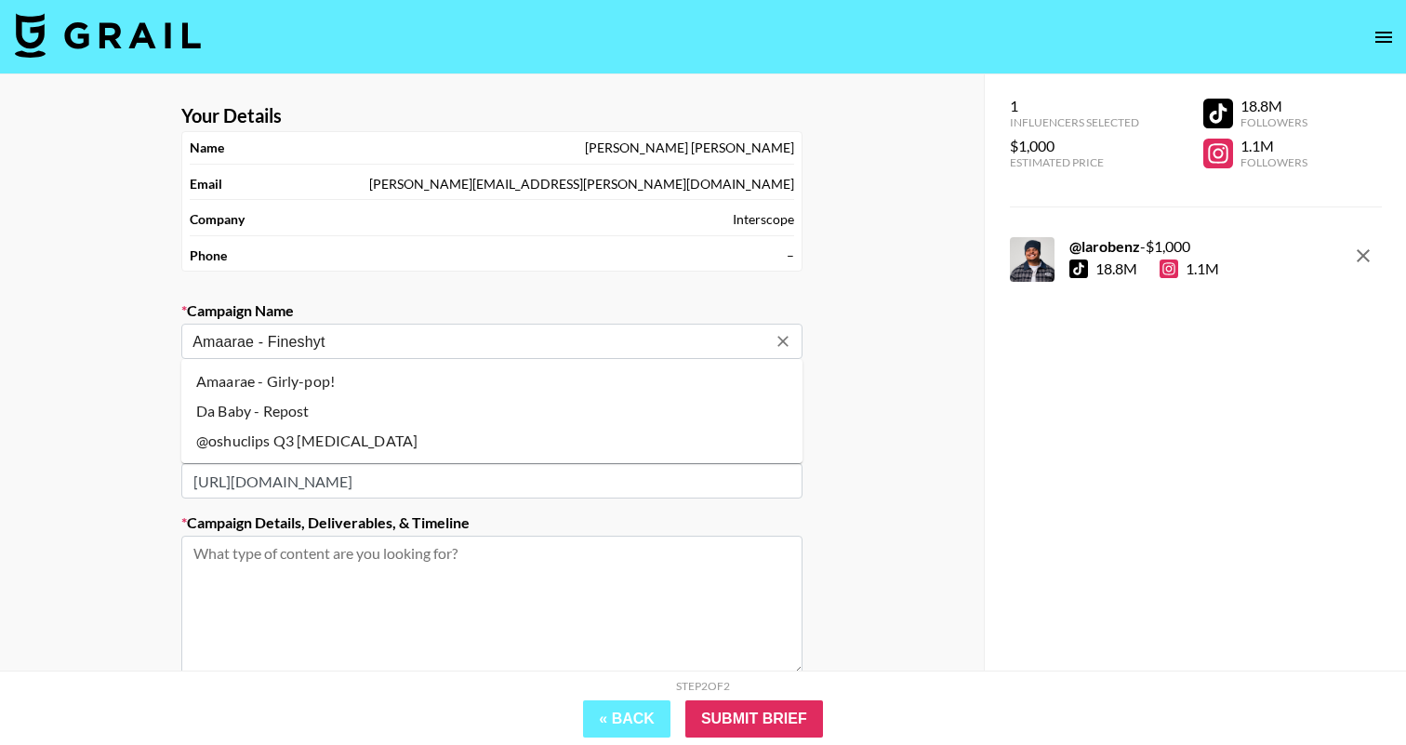
type textarea "TikTok -- 2 TikTok -- TikTok -- TikTok -- TikTok -- Something like this, creati…"
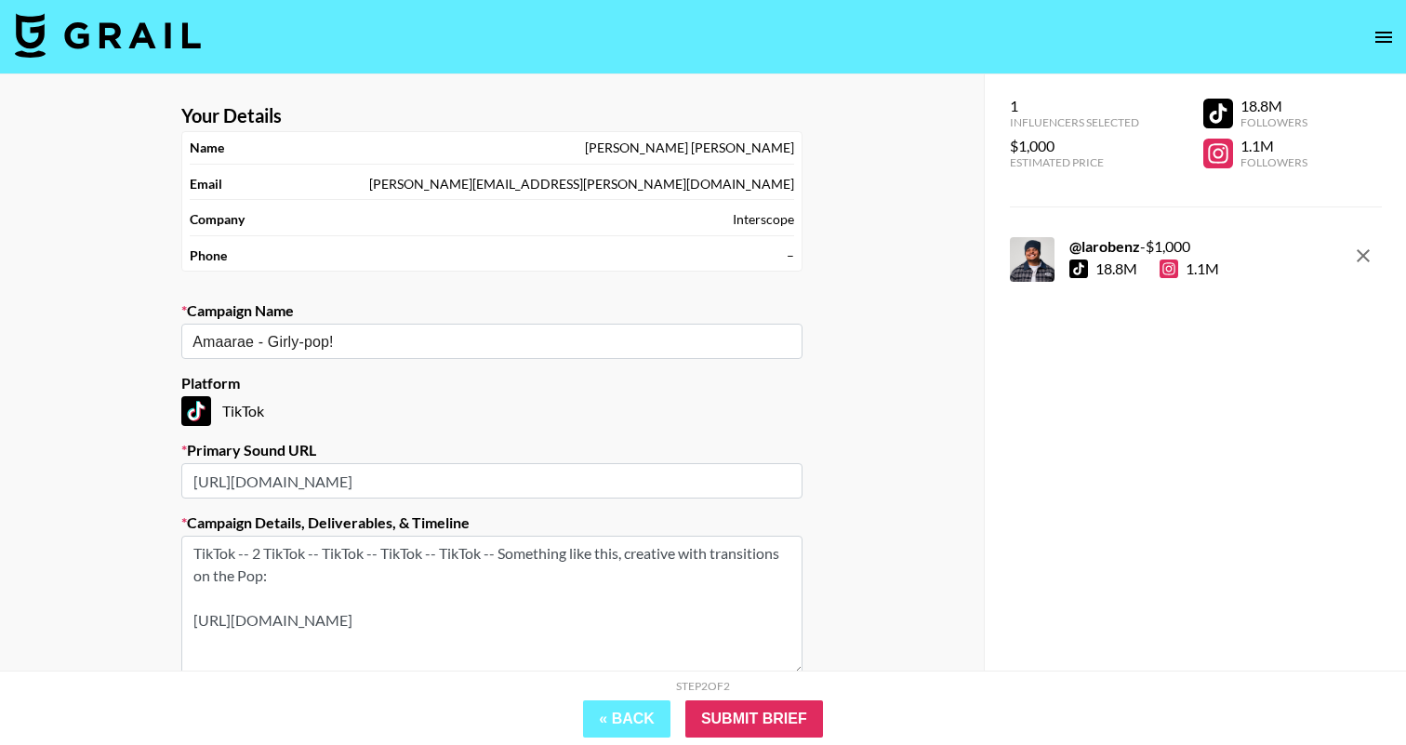
click at [561, 474] on input "[URL][DOMAIN_NAME]" at bounding box center [491, 480] width 621 height 35
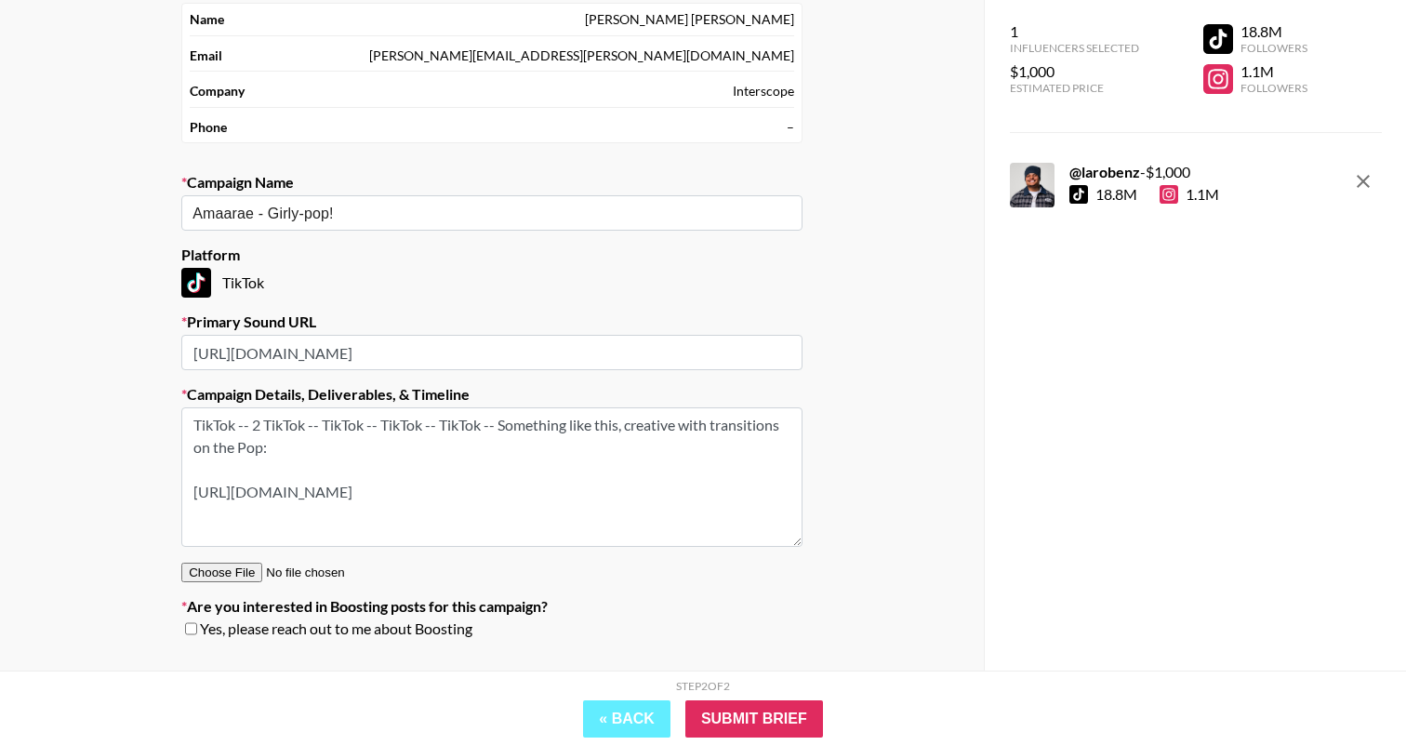
scroll to position [126, 0]
click at [700, 517] on textarea "TikTok -- 2 TikTok -- TikTok -- TikTok -- TikTok -- Something like this, creati…" at bounding box center [491, 478] width 621 height 139
drag, startPoint x: 700, startPoint y: 517, endPoint x: 136, endPoint y: 414, distance: 573.8
click at [136, 414] on div "Your Details Name [PERSON_NAME] Email [PERSON_NAME][EMAIL_ADDRESS][PERSON_NAME]…" at bounding box center [492, 331] width 984 height 766
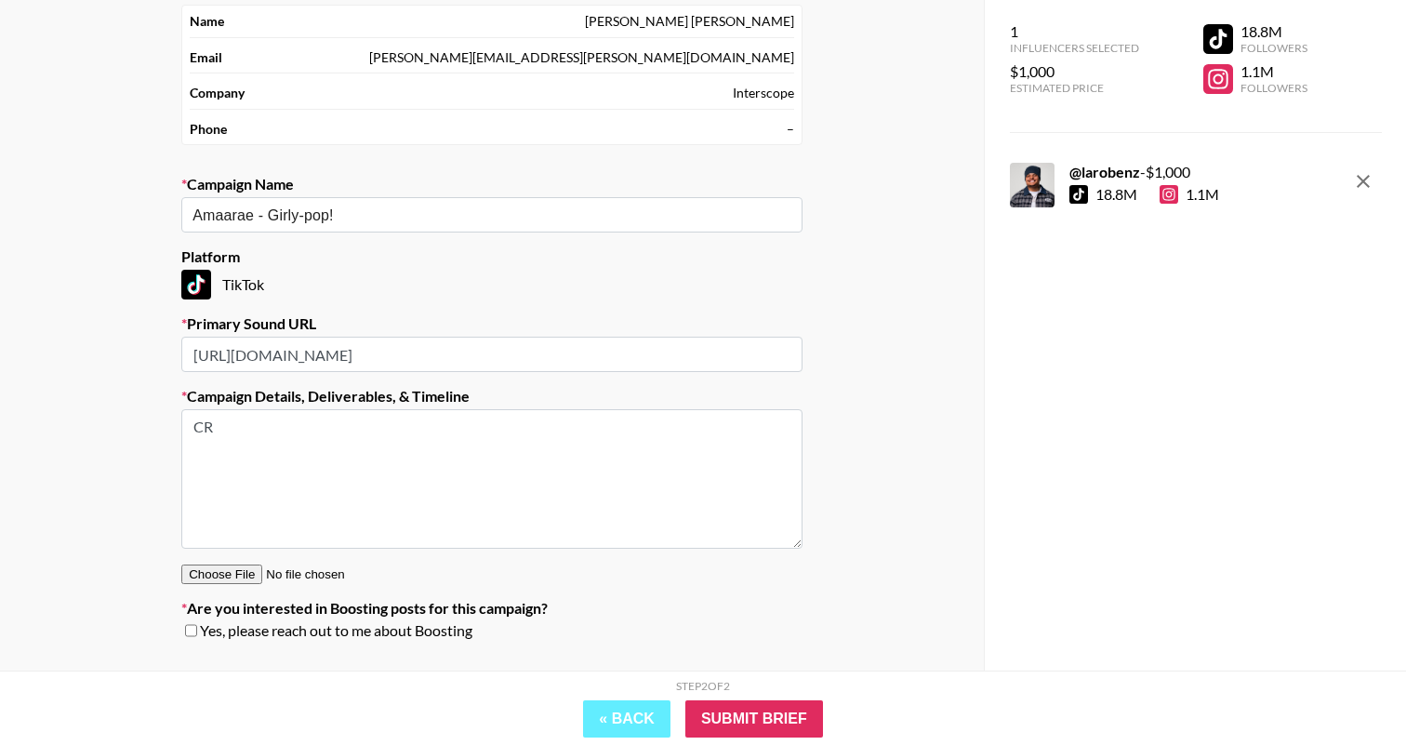
type textarea "C"
paste textarea "[URL][DOMAIN_NAME]"
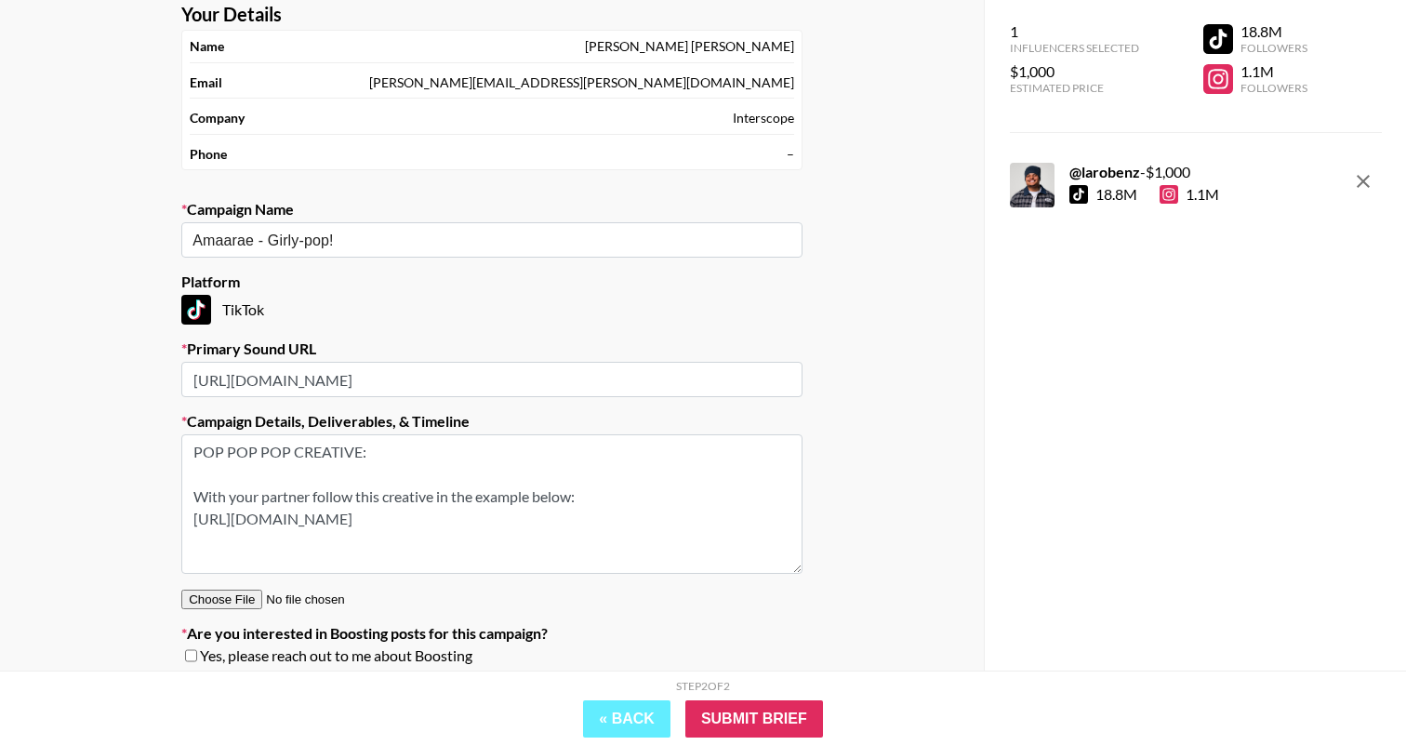
scroll to position [170, 0]
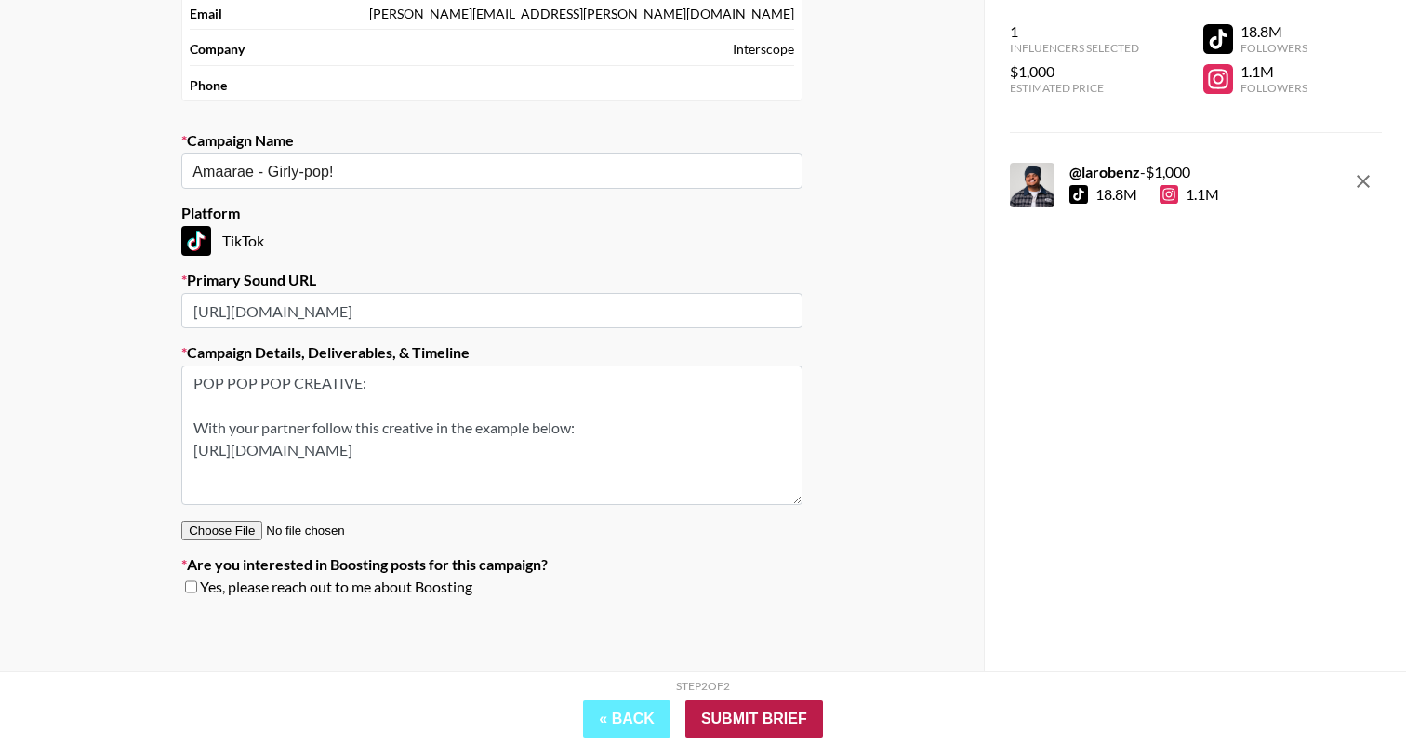
type textarea "POP POP POP CREATIVE: With your partner follow this creative in the example bel…"
click at [778, 730] on input "Submit Brief" at bounding box center [754, 718] width 138 height 37
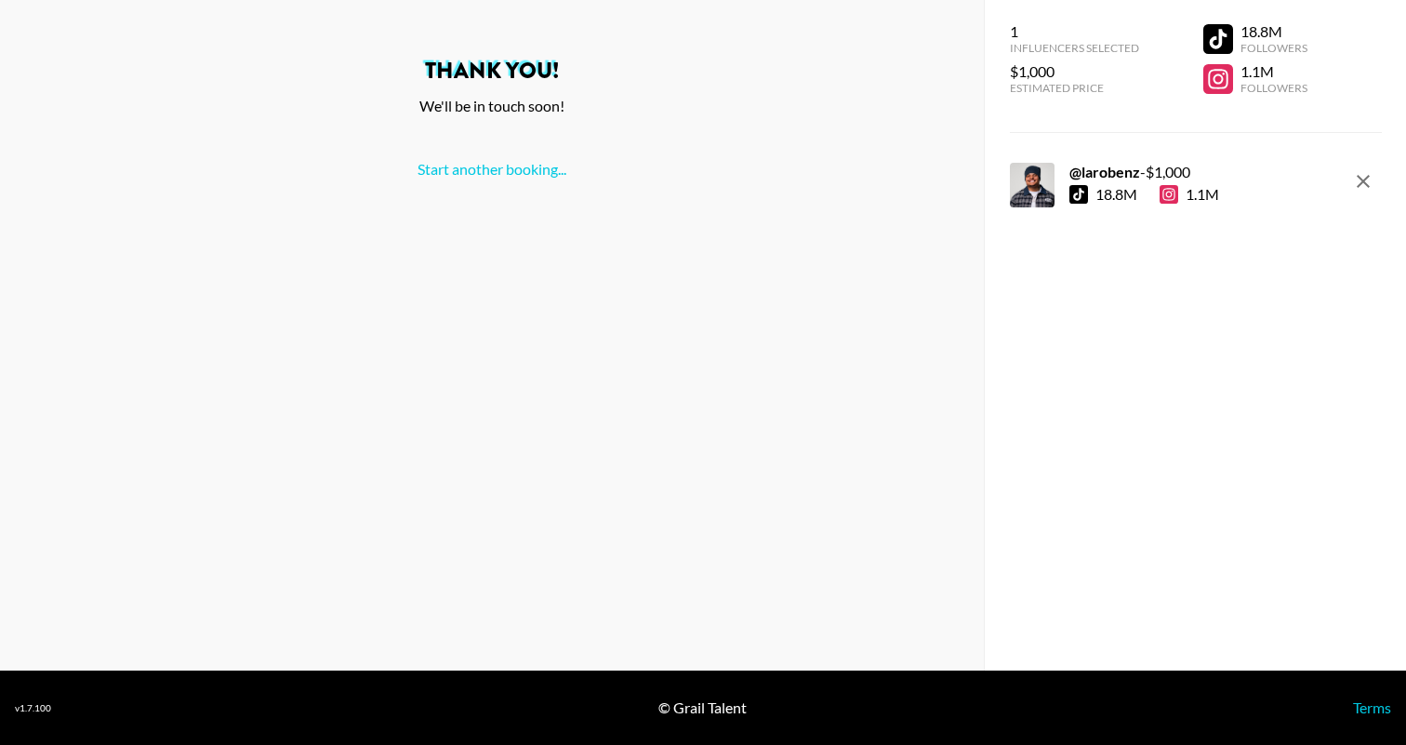
scroll to position [0, 0]
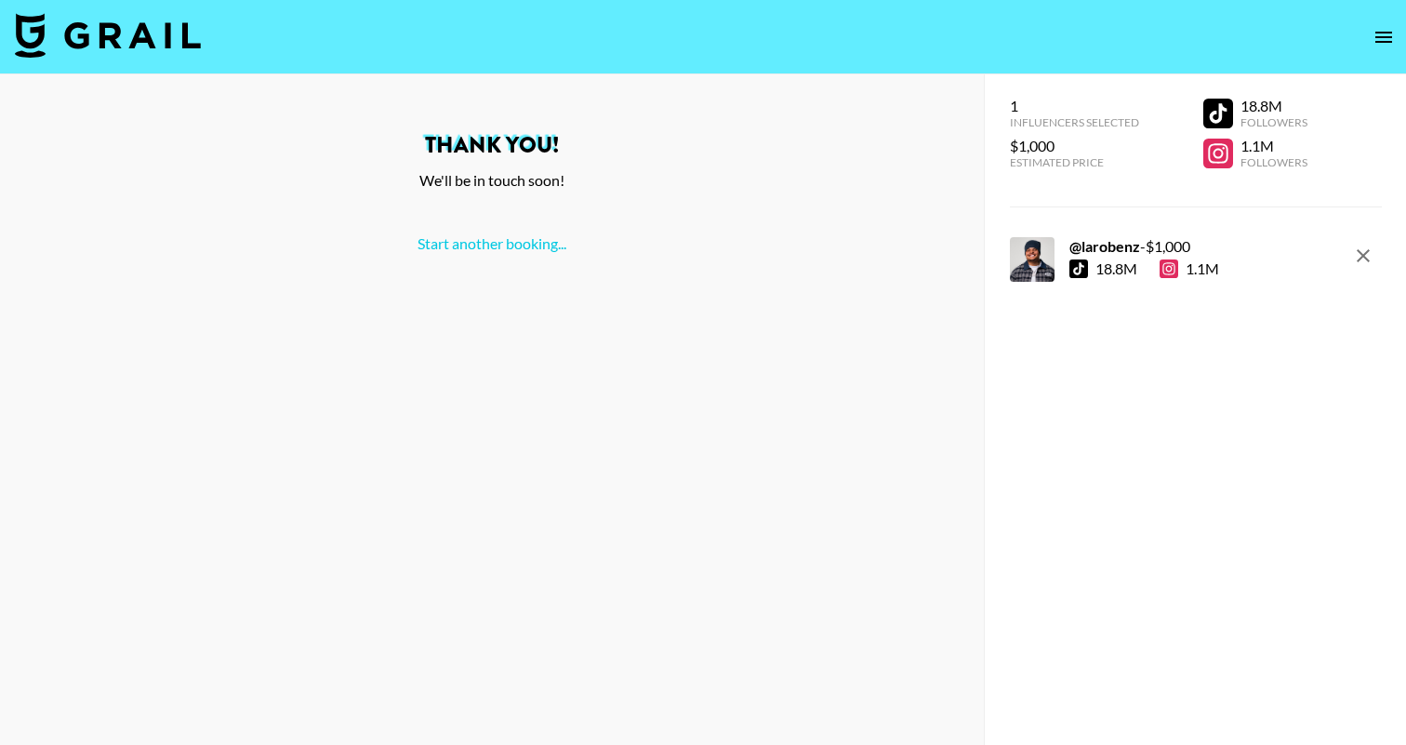
click at [103, 43] on img at bounding box center [108, 35] width 186 height 45
select select "Song"
